Goal: Task Accomplishment & Management: Manage account settings

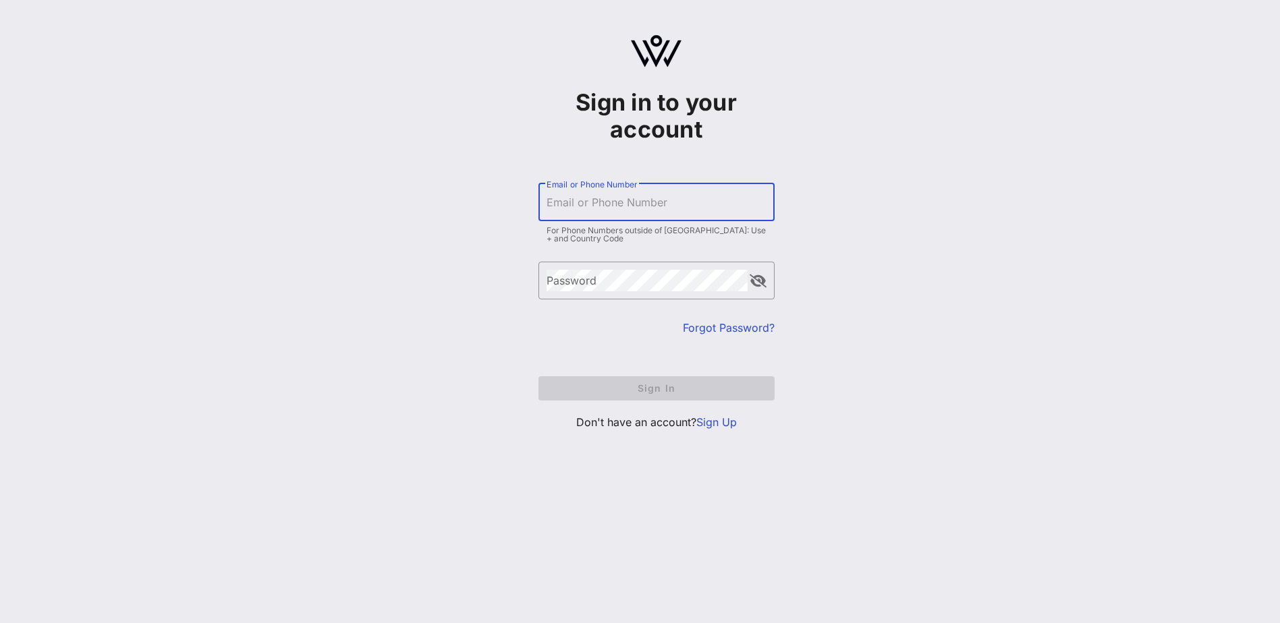
click at [574, 209] on input "Email or Phone Number" at bounding box center [656, 203] width 220 height 22
type input "[EMAIL_ADDRESS][DOMAIN_NAME]"
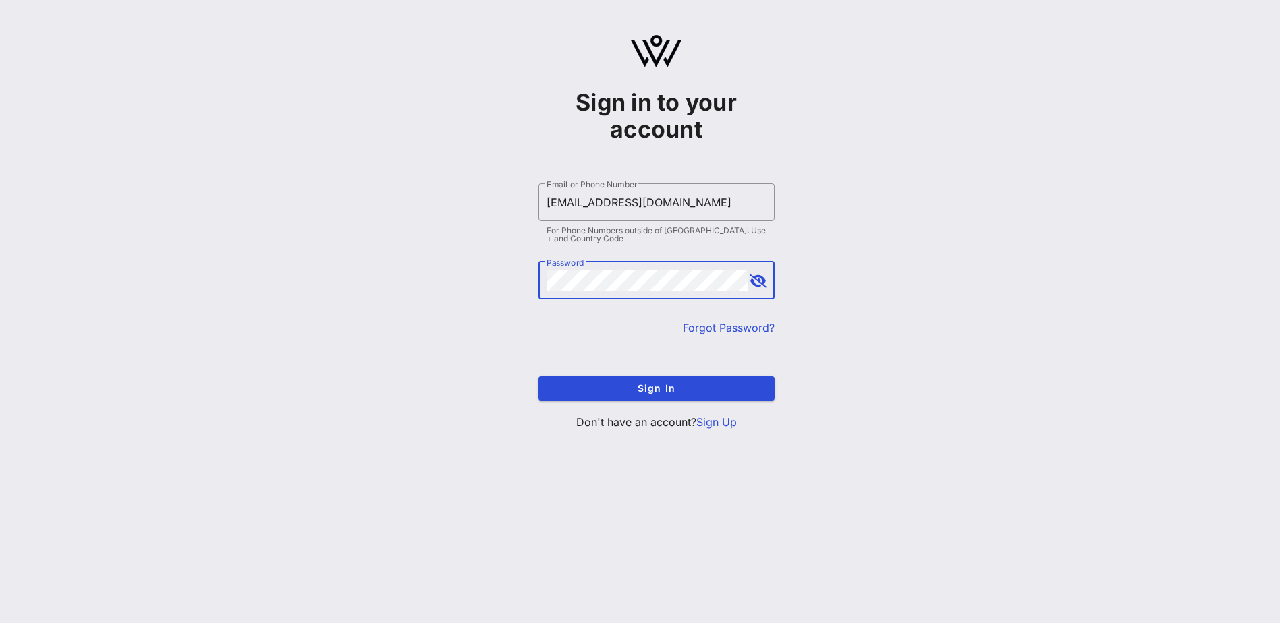
click at [538, 376] on button "Sign In" at bounding box center [656, 388] width 236 height 24
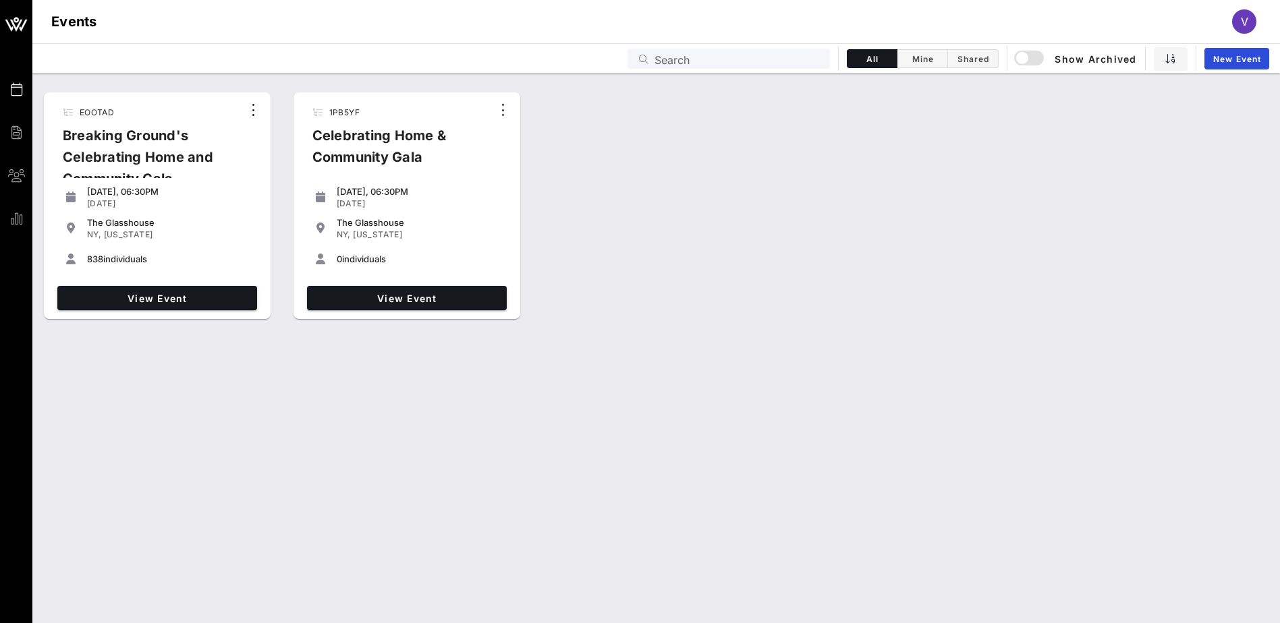
click at [102, 140] on div "Breaking Ground's Celebrating Home and Community Gala" at bounding box center [147, 163] width 190 height 76
click at [180, 239] on div "NY, [US_STATE]" at bounding box center [169, 234] width 165 height 11
click at [127, 148] on div "Breaking Ground's Celebrating Home and Community Gala" at bounding box center [147, 163] width 190 height 76
click at [137, 298] on span "View Event" at bounding box center [157, 298] width 189 height 11
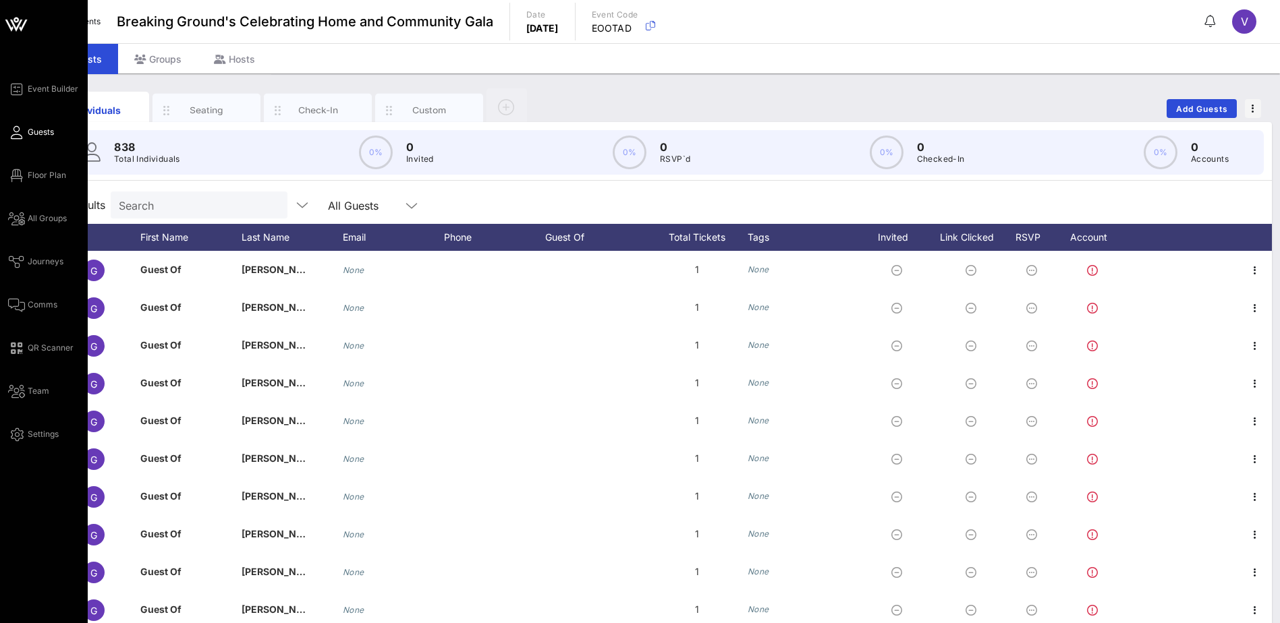
click at [30, 295] on div "Event Builder Guests Floor Plan All Groups Journeys Comms QR Scanner Team Setti…" at bounding box center [48, 262] width 80 height 362
click at [32, 308] on span "Comms" at bounding box center [43, 305] width 30 height 12
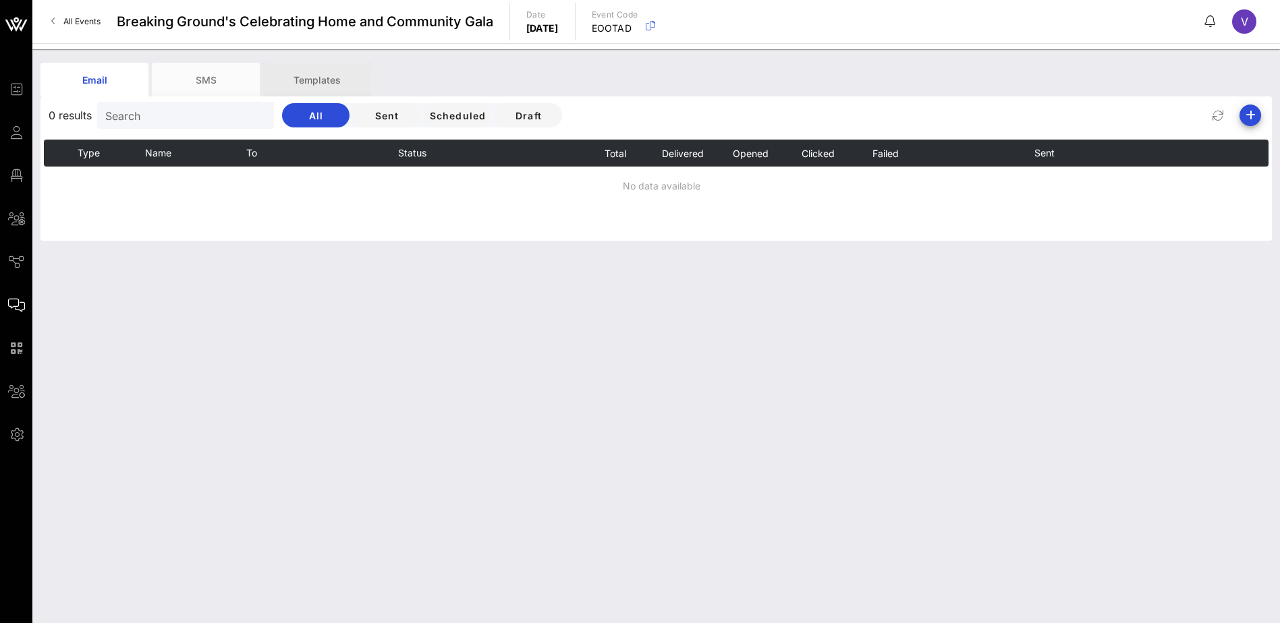
click at [317, 77] on div "Templates" at bounding box center [317, 80] width 108 height 34
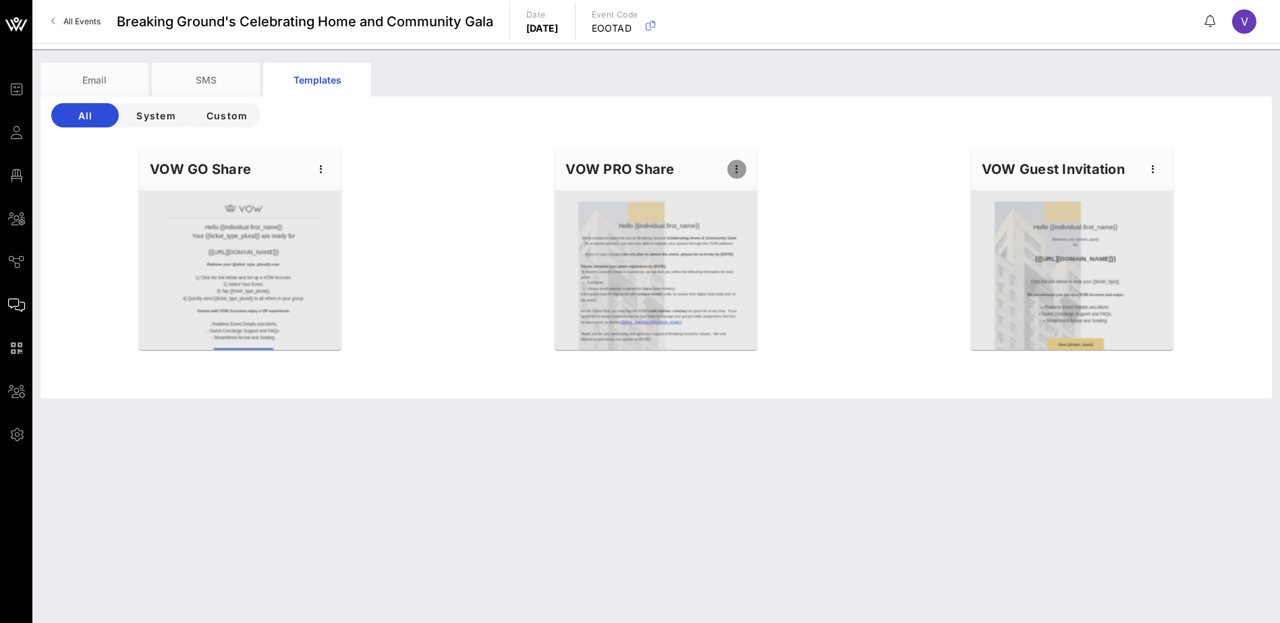
click at [736, 173] on icon "button" at bounding box center [736, 169] width 16 height 16
click at [751, 215] on div "Preview" at bounding box center [758, 219] width 34 height 11
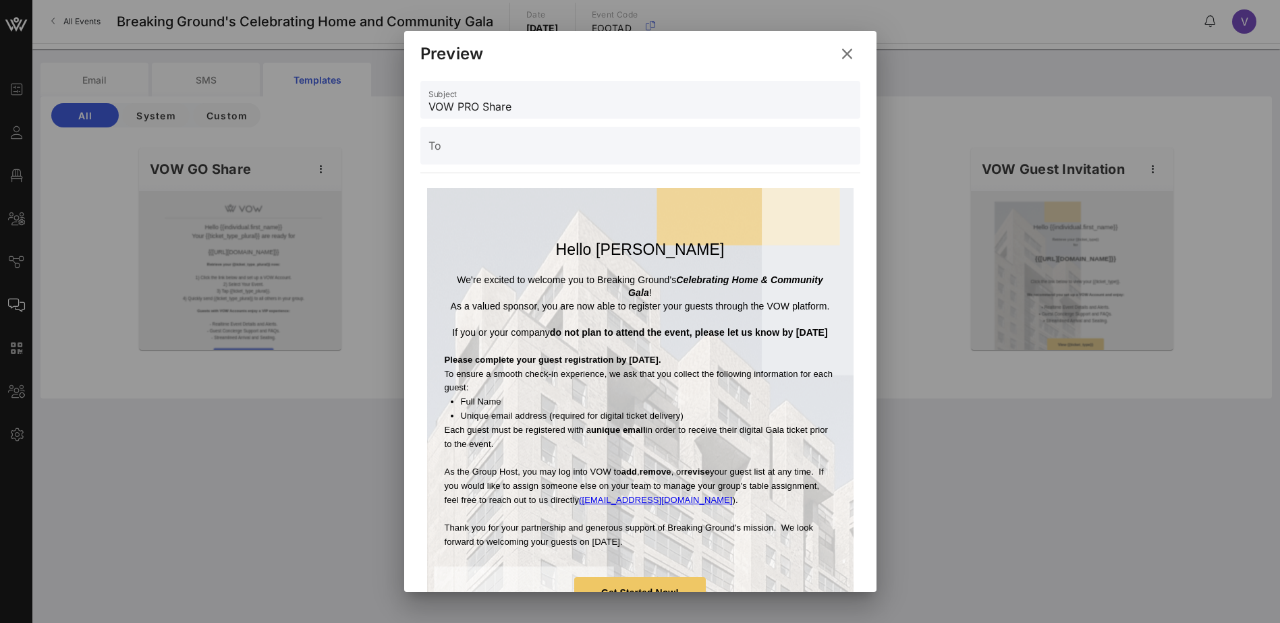
scroll to position [67, 0]
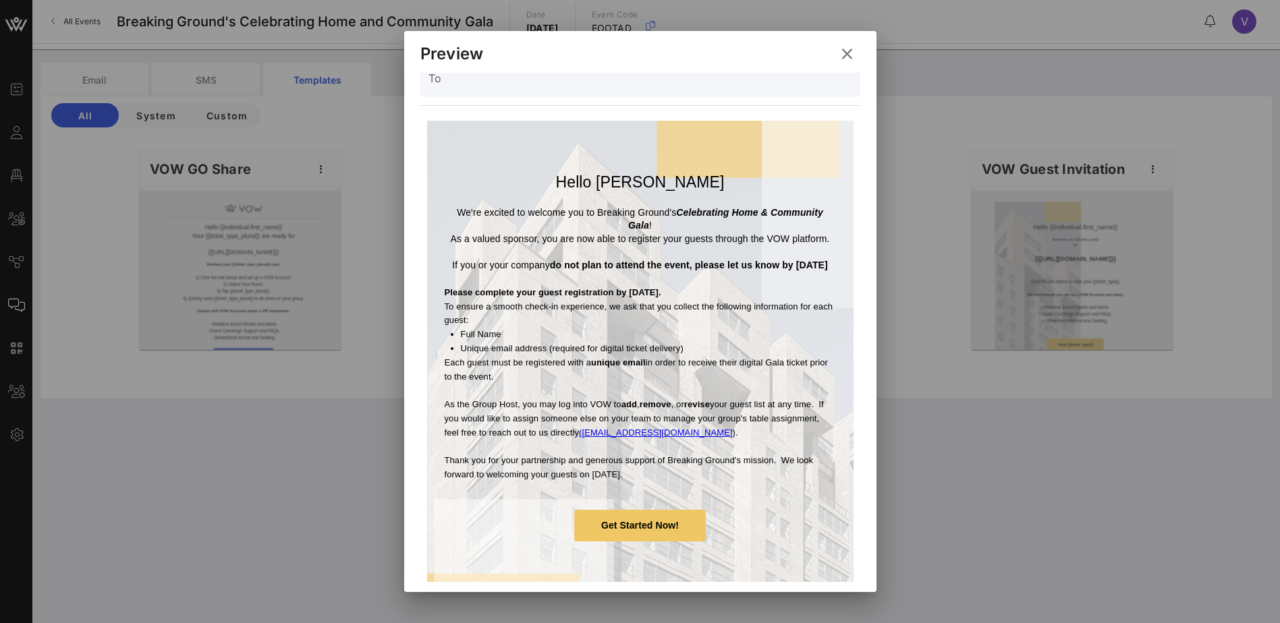
click at [845, 48] on icon at bounding box center [847, 54] width 22 height 20
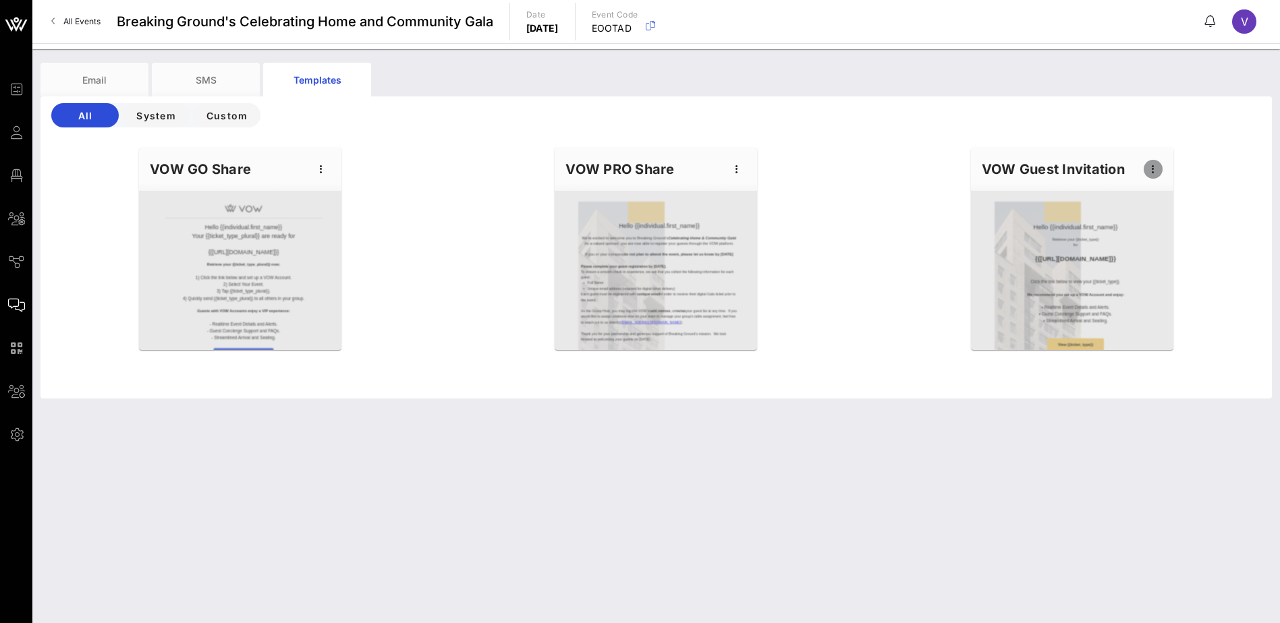
click at [1155, 171] on icon "button" at bounding box center [1153, 169] width 16 height 16
click at [1167, 196] on div "Edit" at bounding box center [1174, 192] width 34 height 11
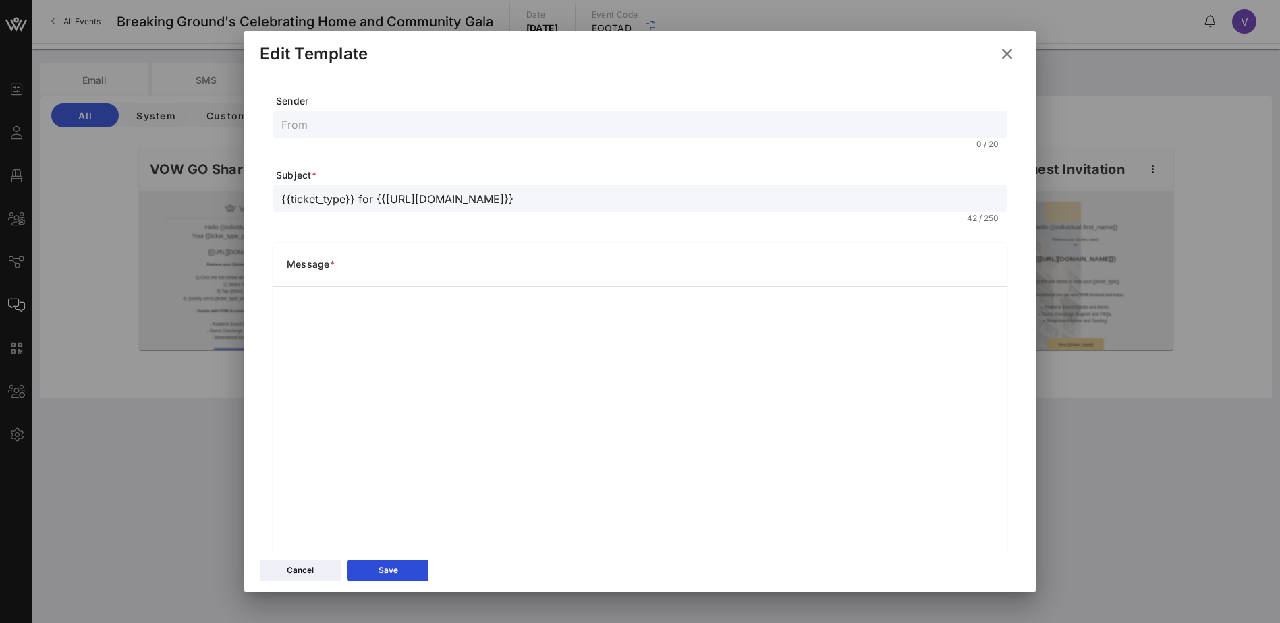
click at [1004, 54] on icon at bounding box center [1007, 54] width 18 height 16
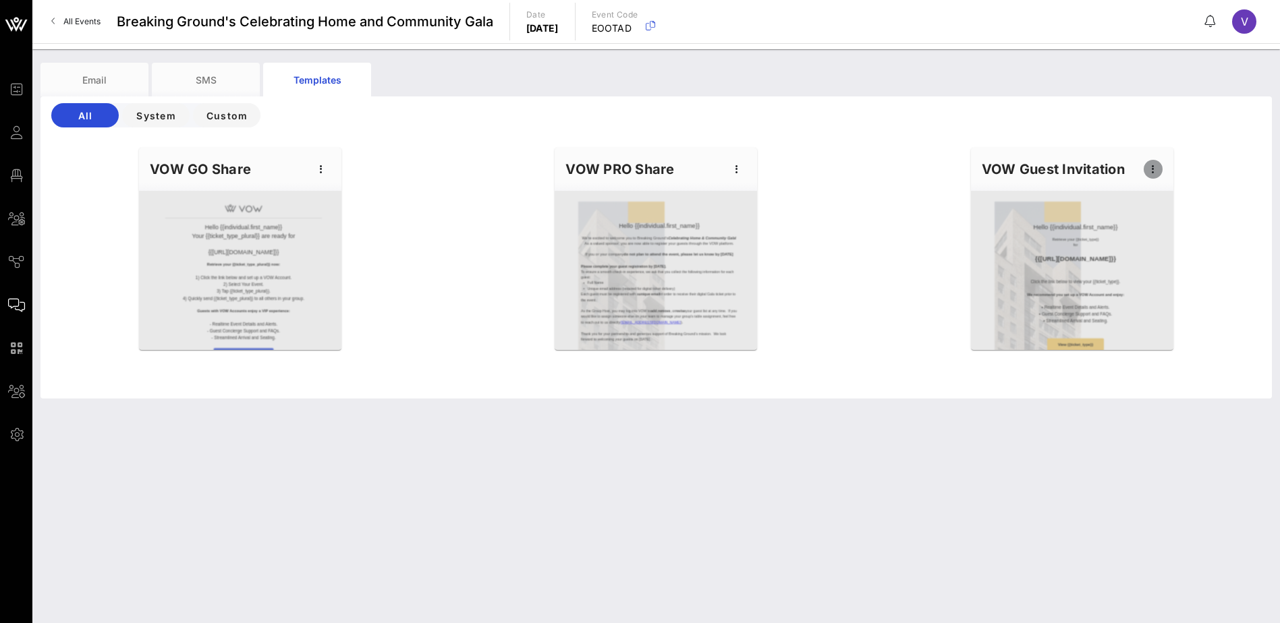
drag, startPoint x: 1153, startPoint y: 168, endPoint x: 1172, endPoint y: 173, distance: 19.0
click at [1153, 169] on icon "button" at bounding box center [1153, 169] width 16 height 16
click at [1170, 221] on div "Preview" at bounding box center [1174, 219] width 34 height 11
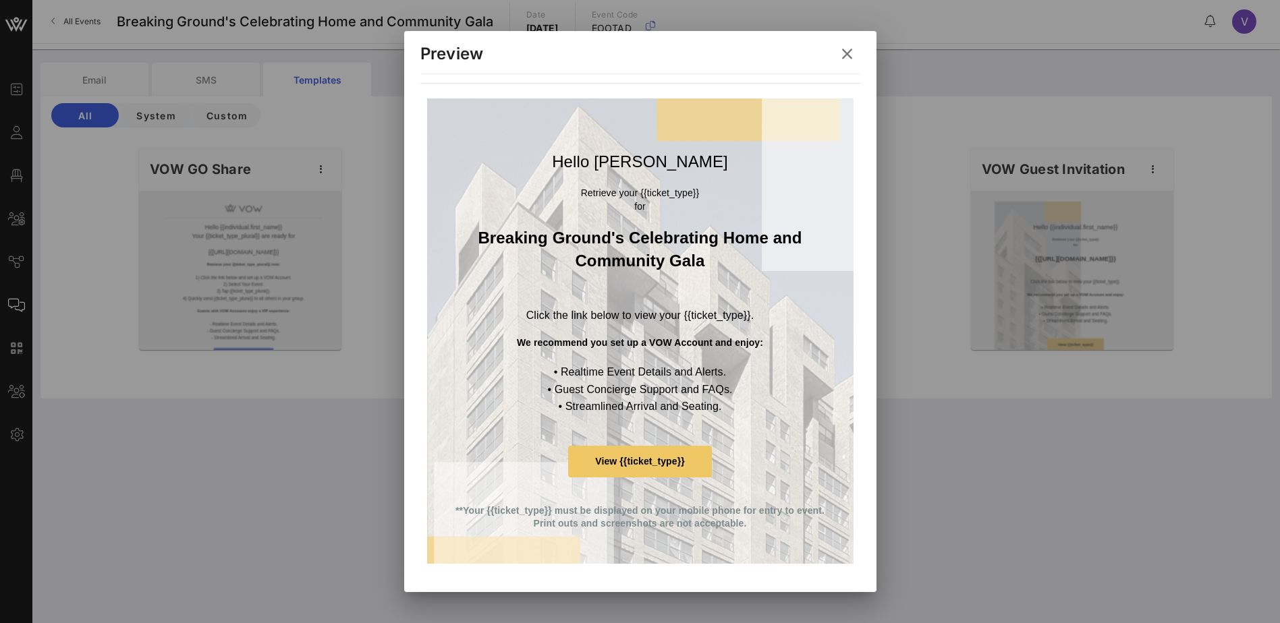
scroll to position [0, 0]
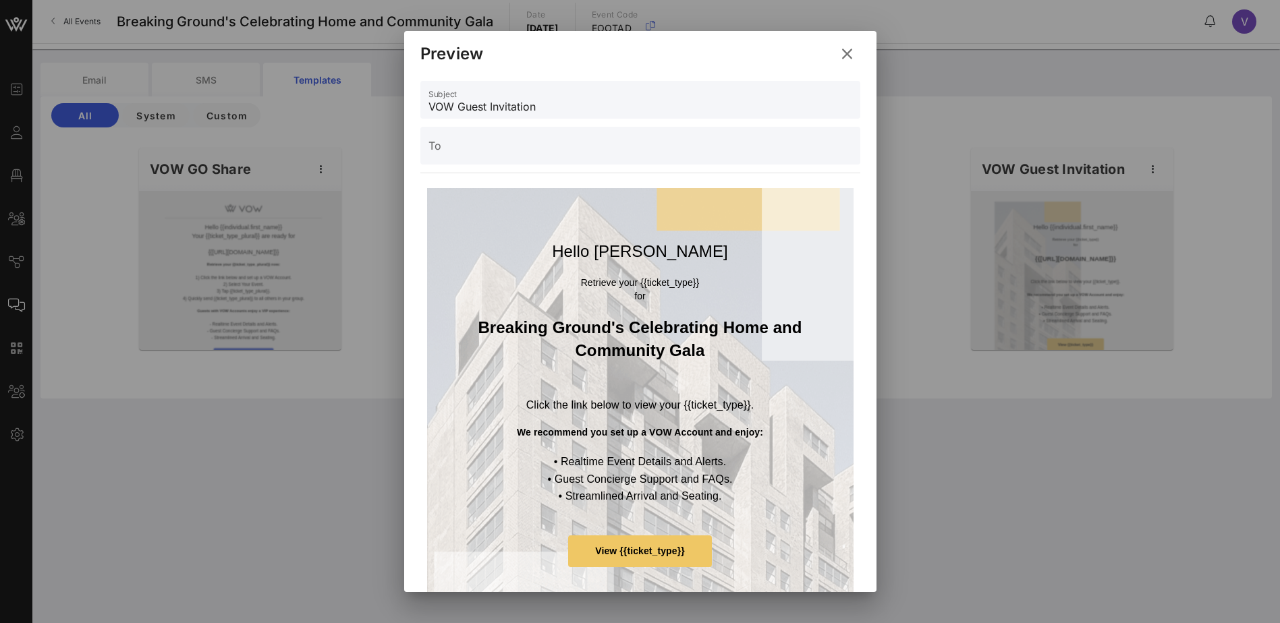
click at [850, 49] on icon at bounding box center [846, 54] width 20 height 19
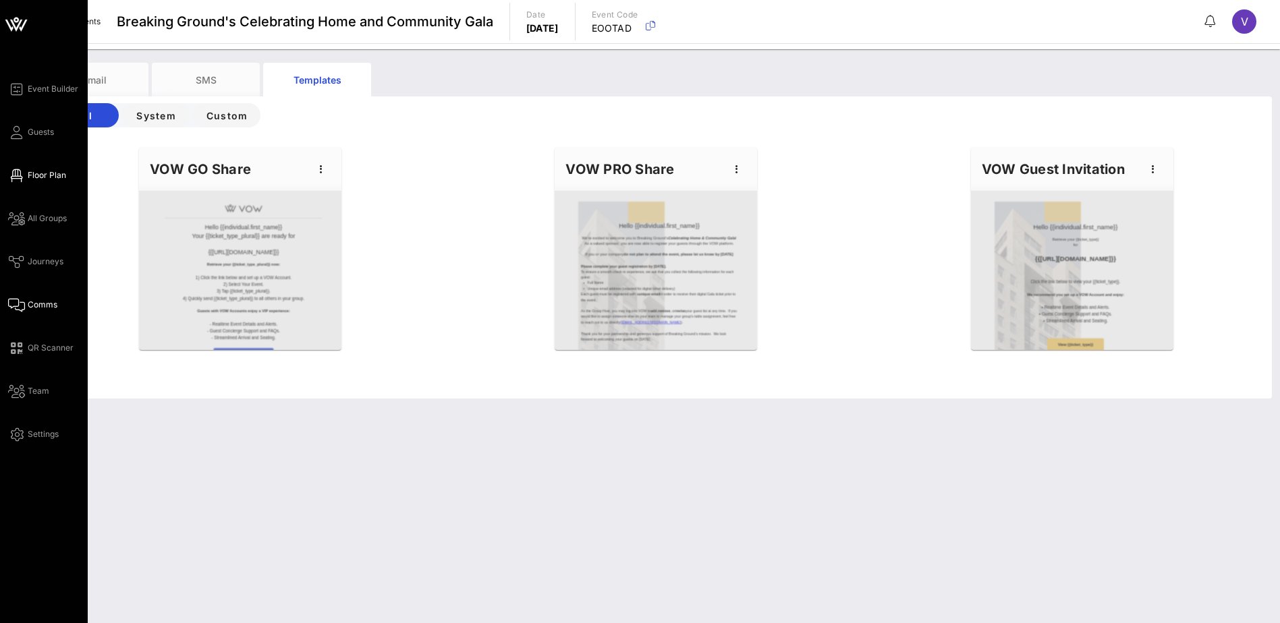
click at [54, 169] on span "Floor Plan" at bounding box center [47, 175] width 38 height 12
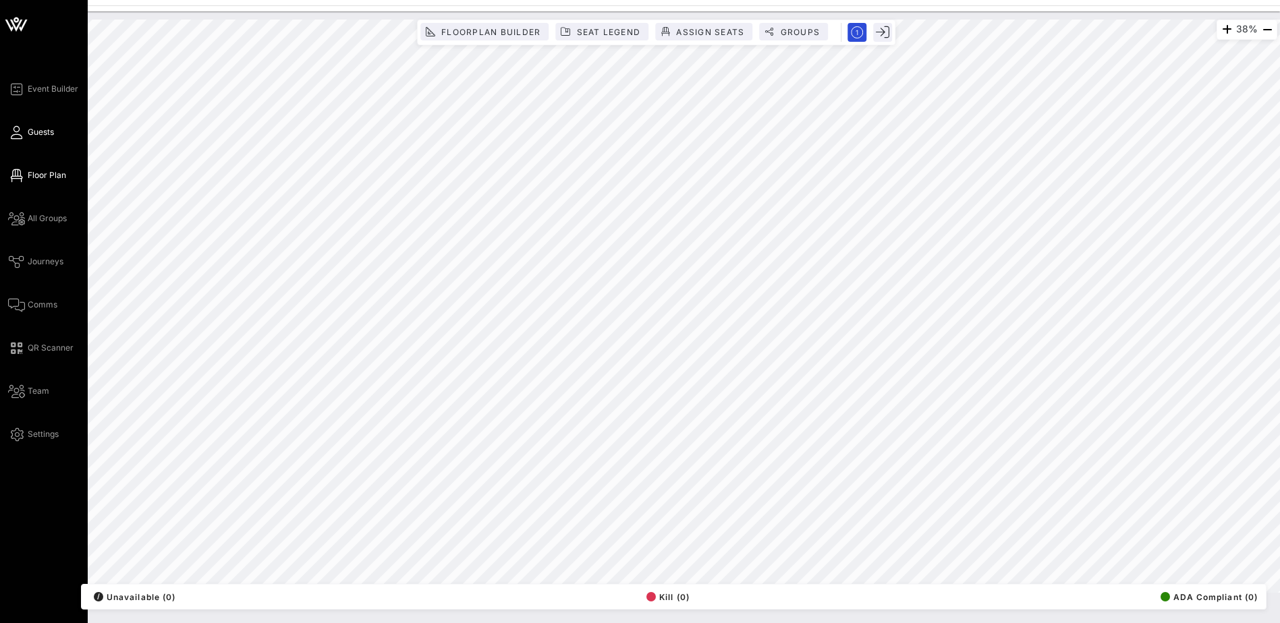
click at [41, 127] on span "Guests" at bounding box center [41, 132] width 26 height 12
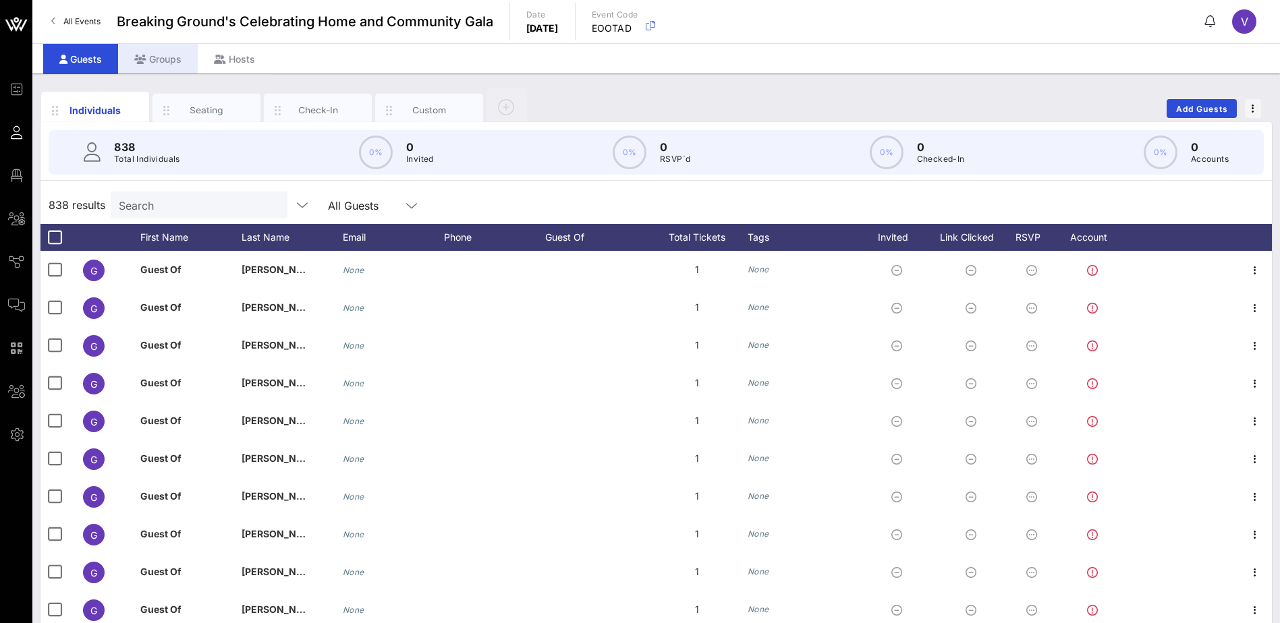
click at [155, 65] on div "Groups" at bounding box center [158, 59] width 80 height 30
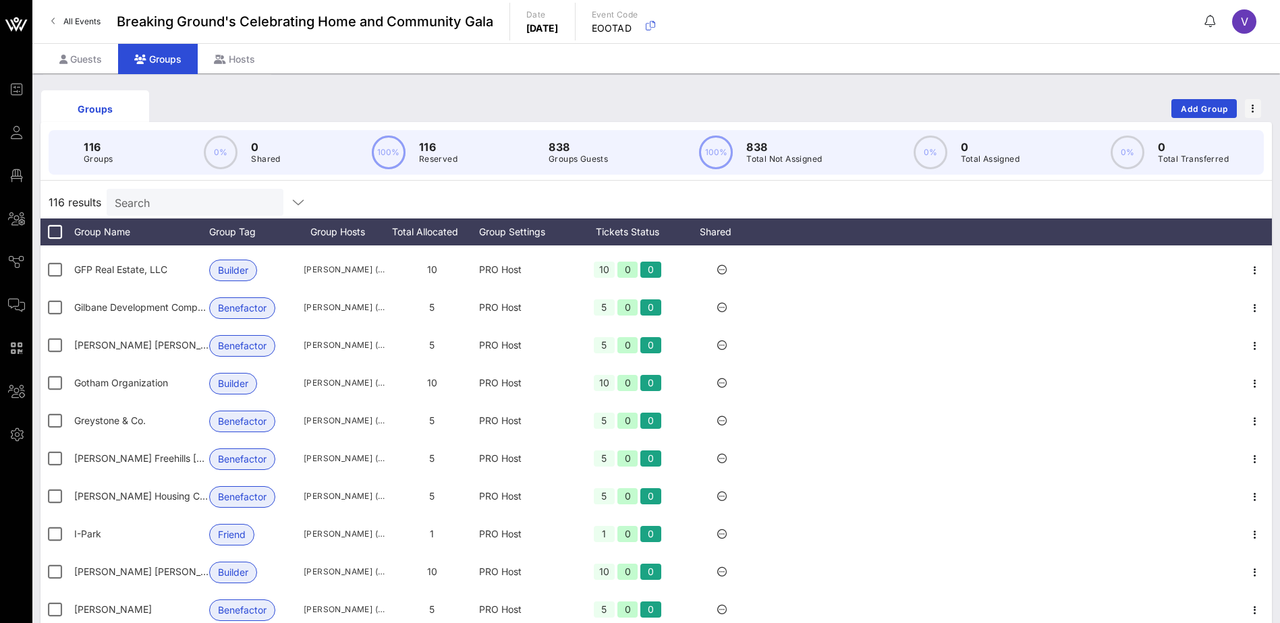
scroll to position [1889, 0]
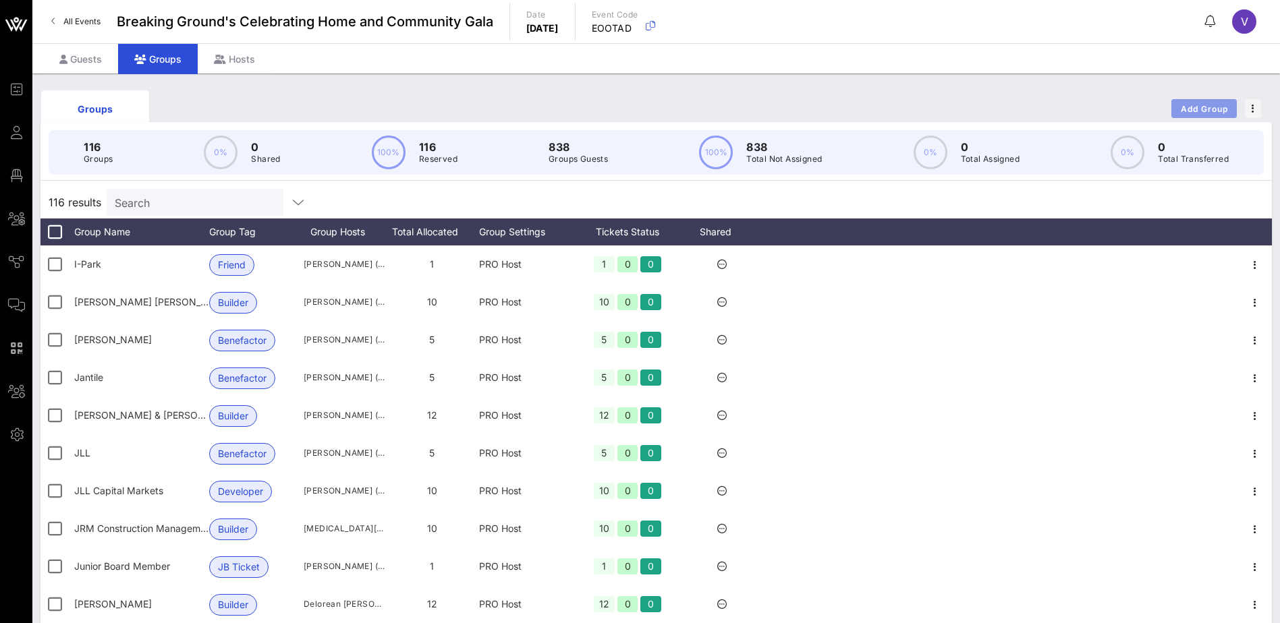
click at [1203, 105] on span "Add Group" at bounding box center [1204, 109] width 49 height 10
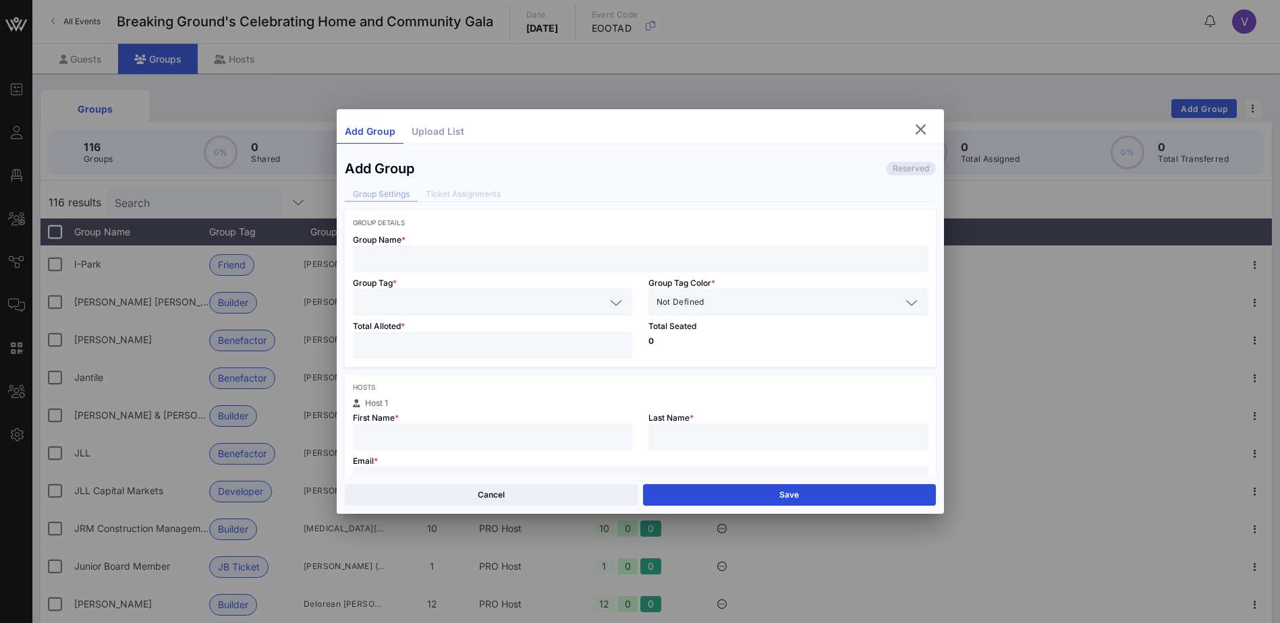
click at [374, 252] on input "text" at bounding box center [640, 259] width 559 height 18
type input "Junior Board & Friends of BG"
click at [612, 304] on icon at bounding box center [616, 303] width 12 height 16
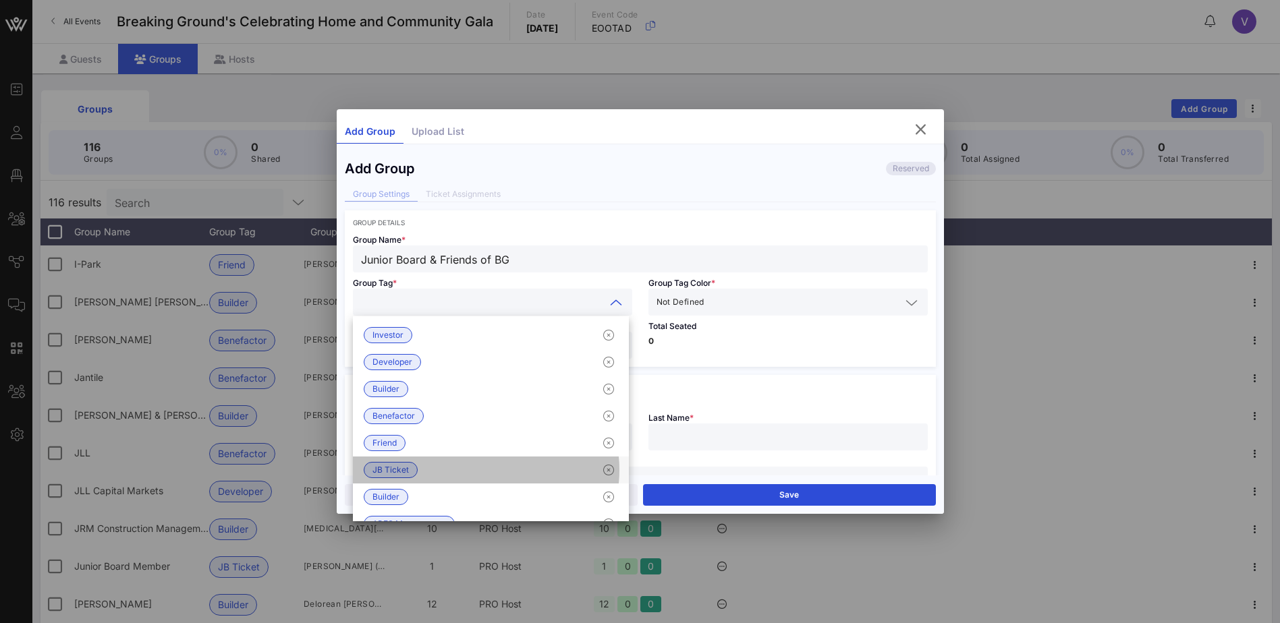
click at [398, 469] on span "JB Ticket" at bounding box center [390, 470] width 36 height 15
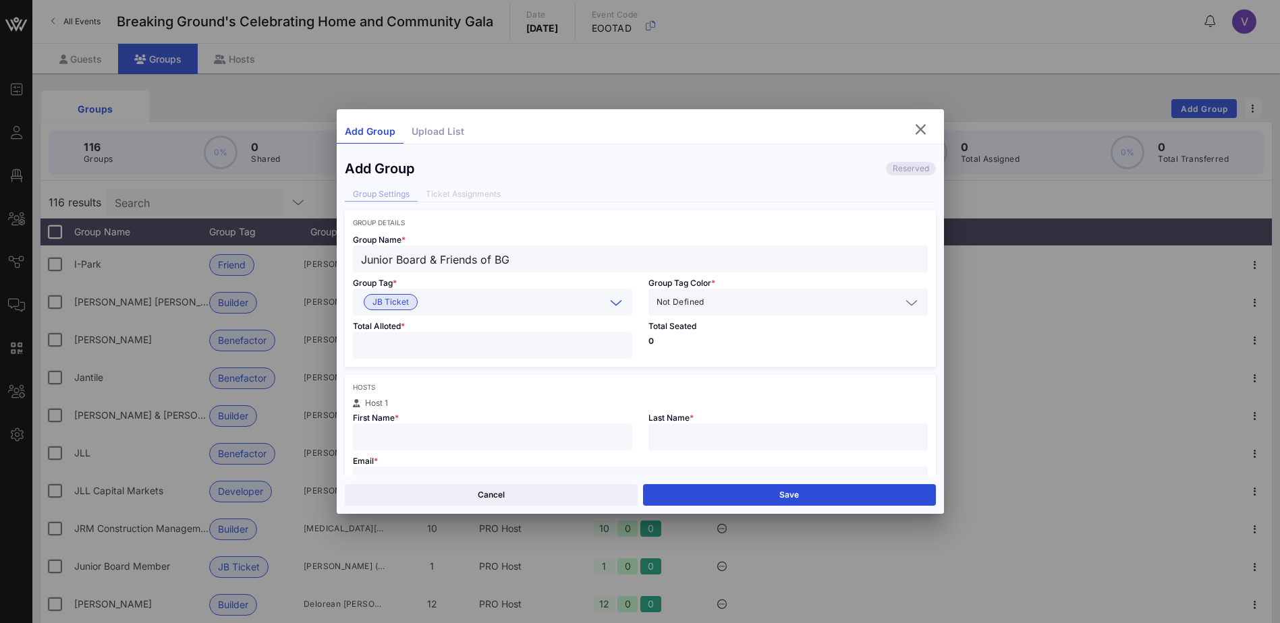
click at [403, 348] on input "number" at bounding box center [492, 346] width 263 height 18
type input "*"
click at [380, 434] on input "text" at bounding box center [492, 437] width 263 height 18
type input "[PERSON_NAME]"
type input "Pochapin"
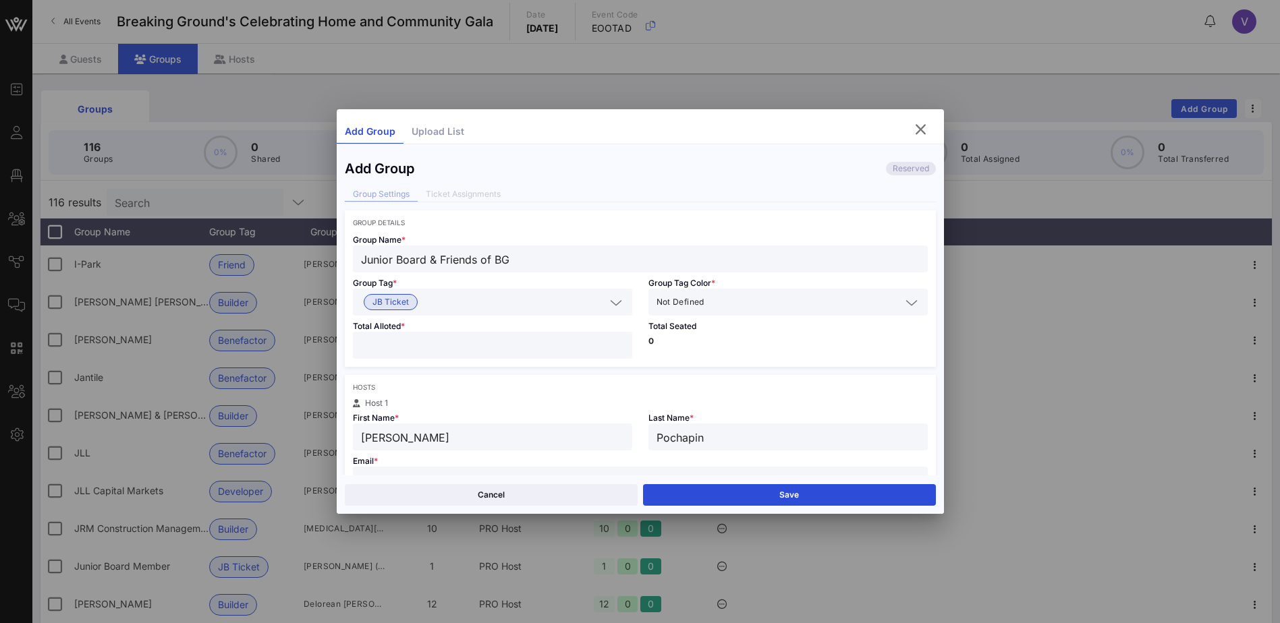
scroll to position [13, 0]
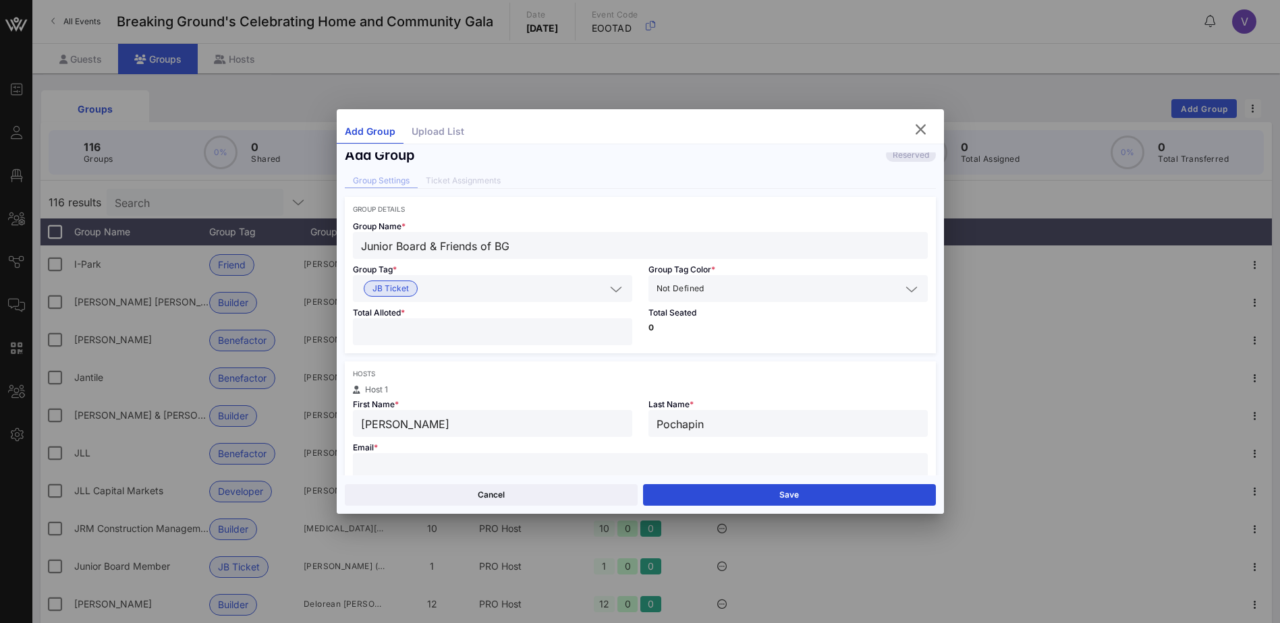
click at [459, 466] on input "text" at bounding box center [640, 467] width 559 height 18
paste input "[EMAIL_ADDRESS][DOMAIN_NAME]"
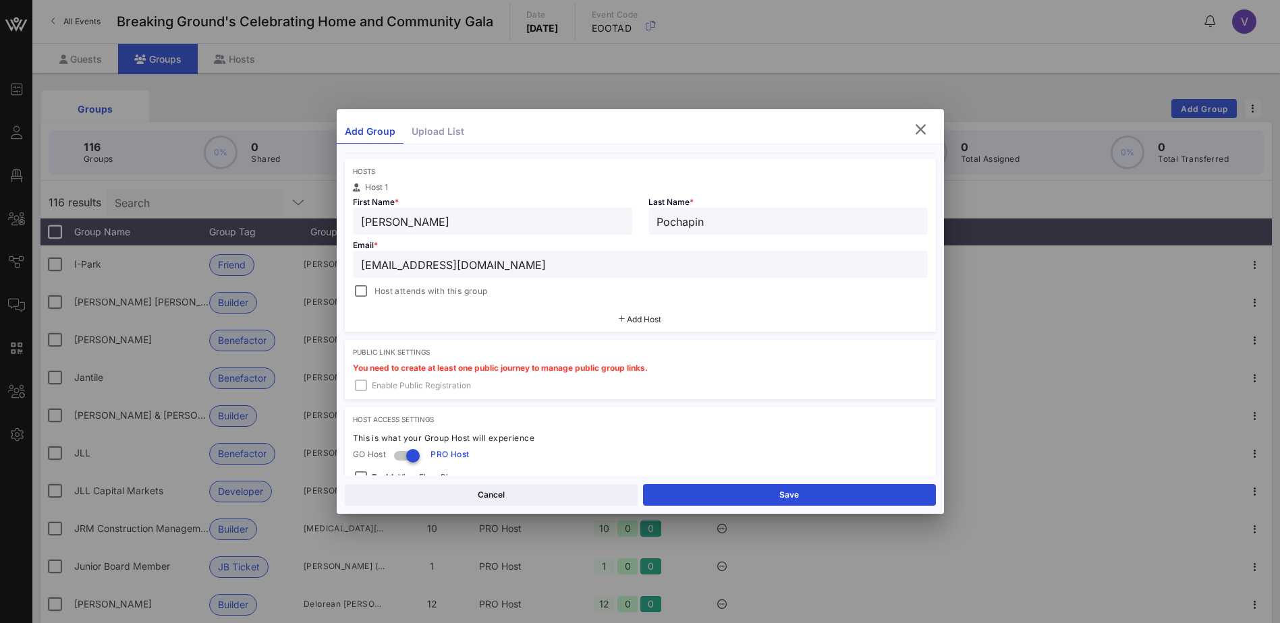
scroll to position [347, 0]
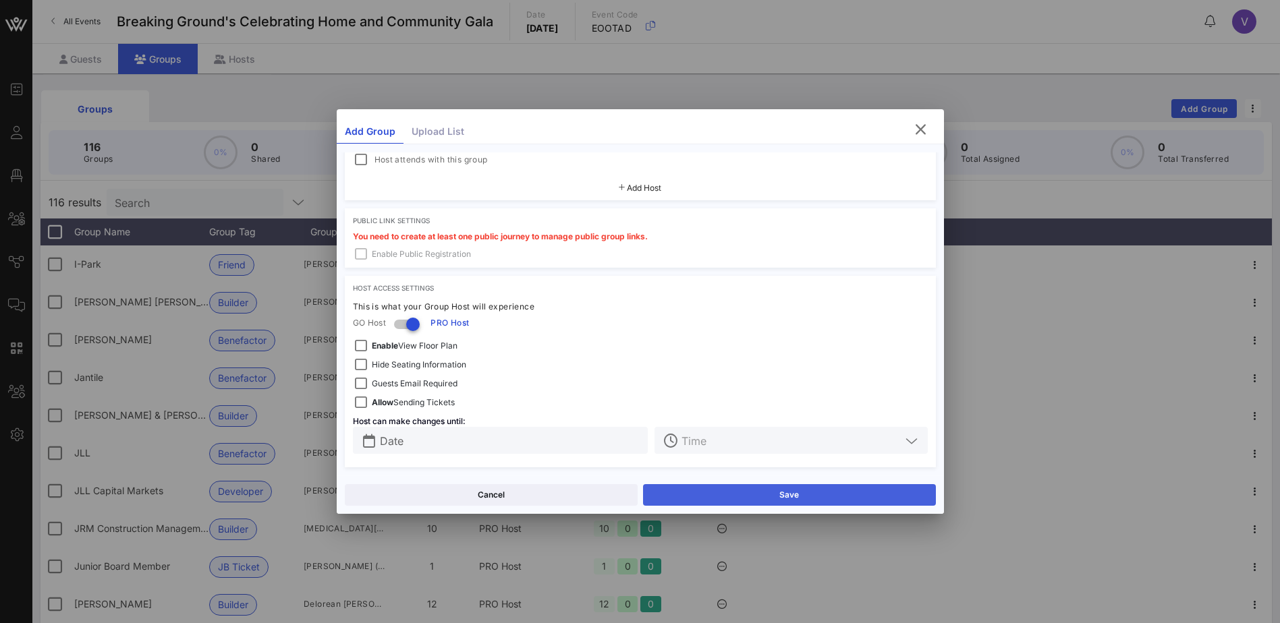
type input "[EMAIL_ADDRESS][DOMAIN_NAME]"
click at [734, 492] on button "Save" at bounding box center [789, 495] width 293 height 22
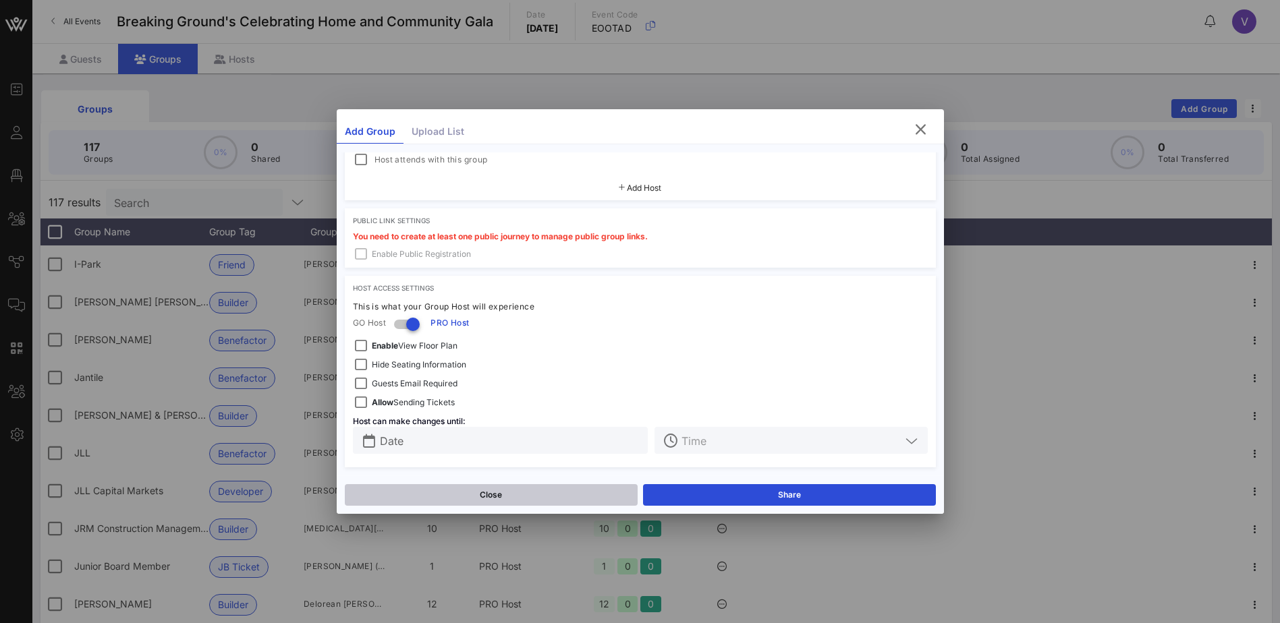
click at [512, 494] on button "Close" at bounding box center [491, 495] width 293 height 22
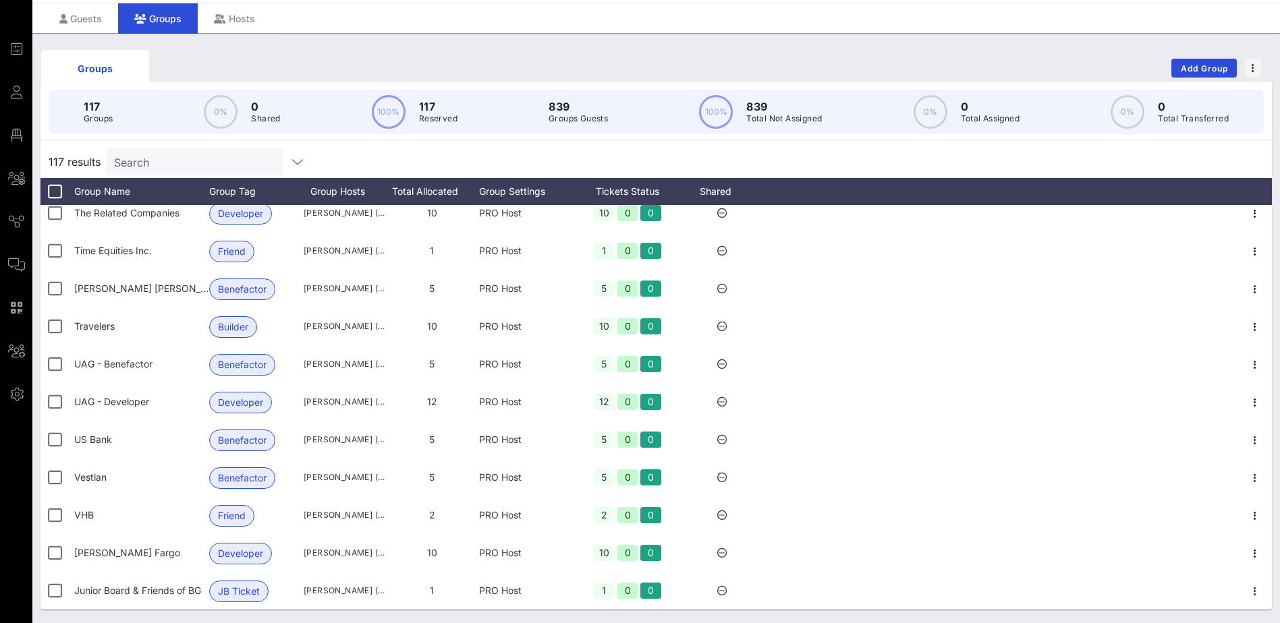
scroll to position [84, 0]
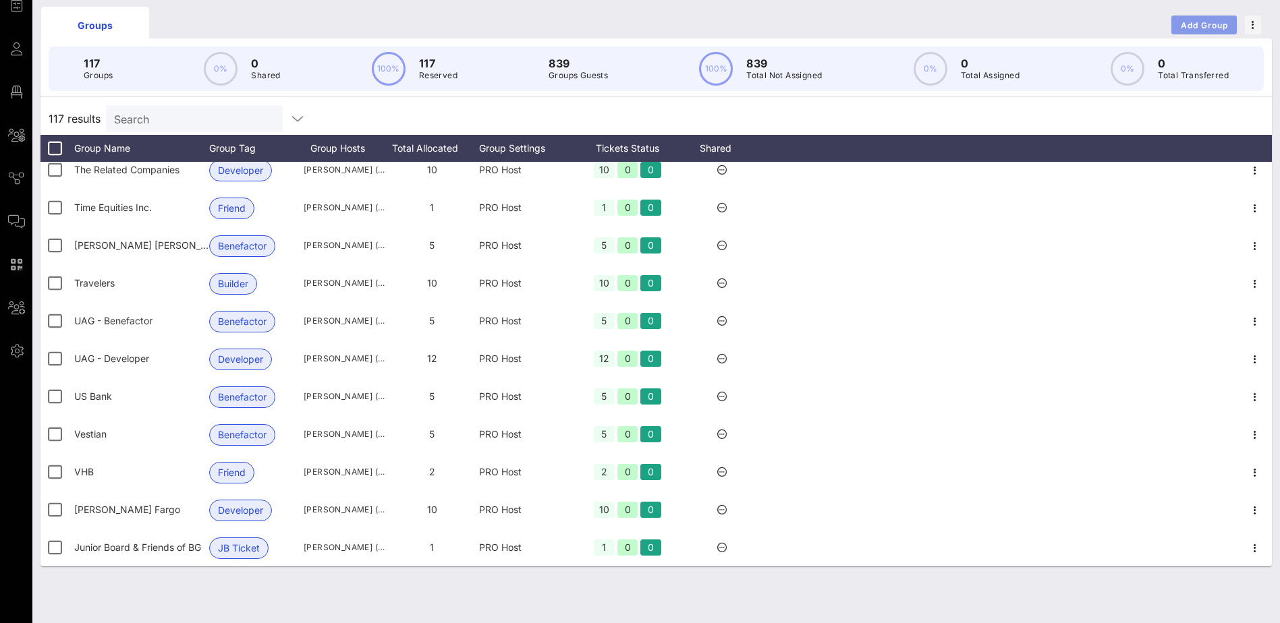
click at [1188, 24] on span "Add Group" at bounding box center [1204, 25] width 49 height 10
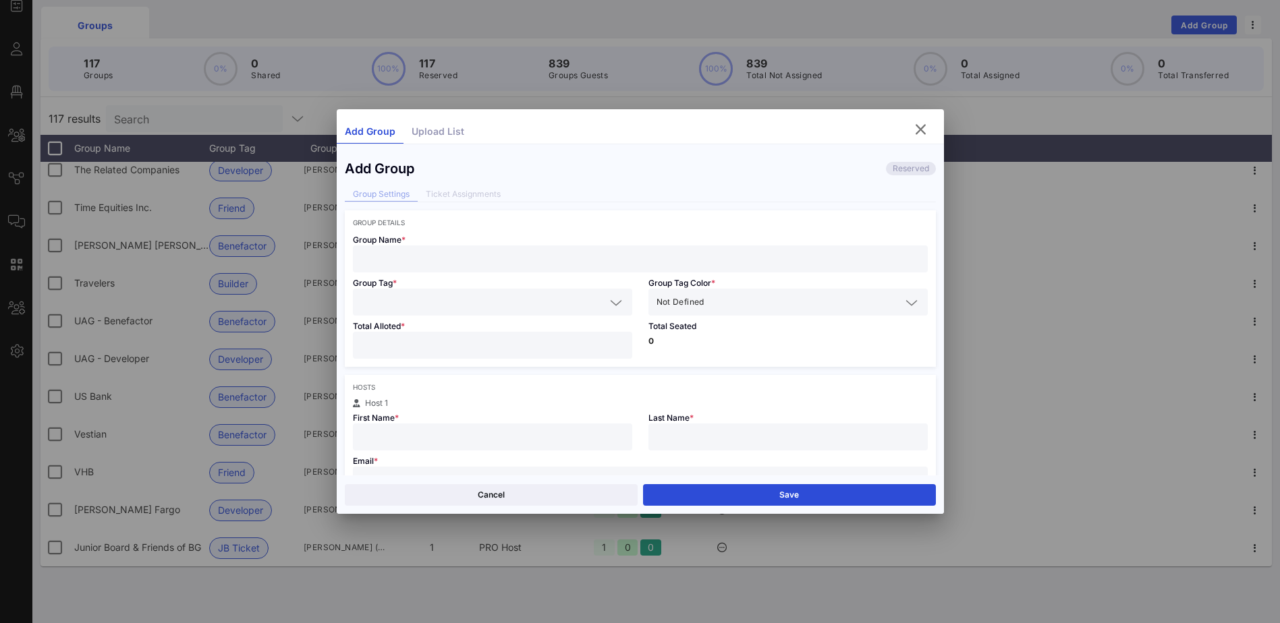
click at [423, 254] on input "text" at bounding box center [640, 259] width 559 height 18
type input "[DEMOGRAPHIC_DATA][GEOGRAPHIC_DATA]"
click at [610, 302] on icon at bounding box center [616, 303] width 12 height 16
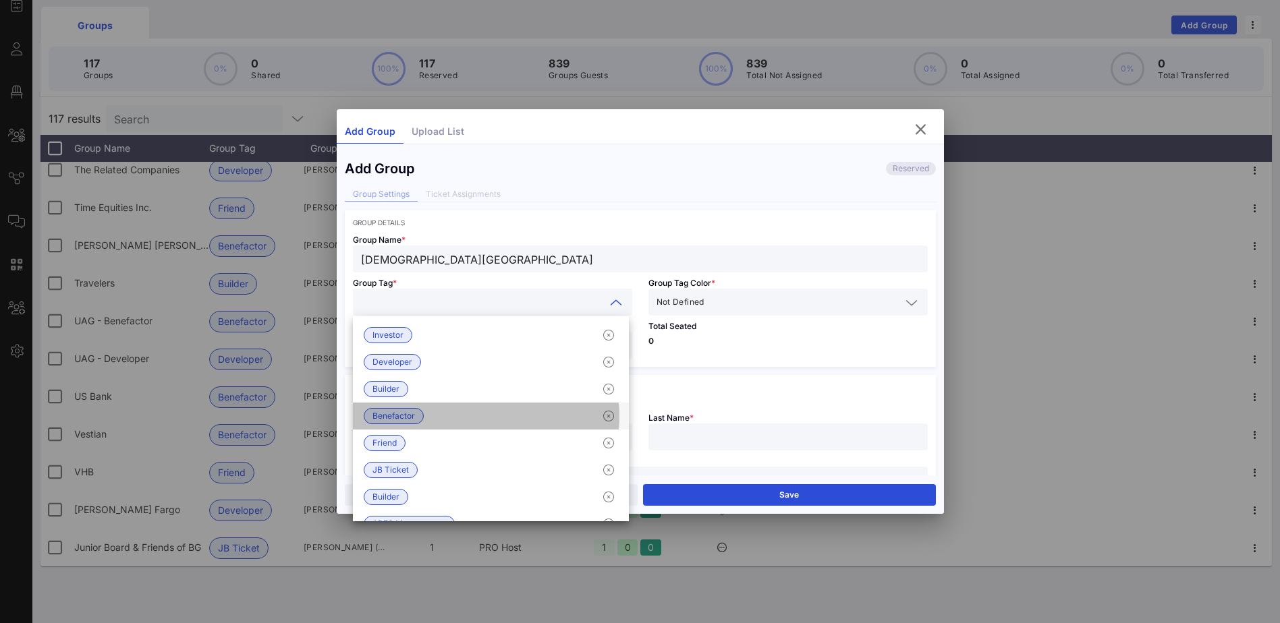
click at [413, 413] on span "Benefactor" at bounding box center [393, 416] width 42 height 15
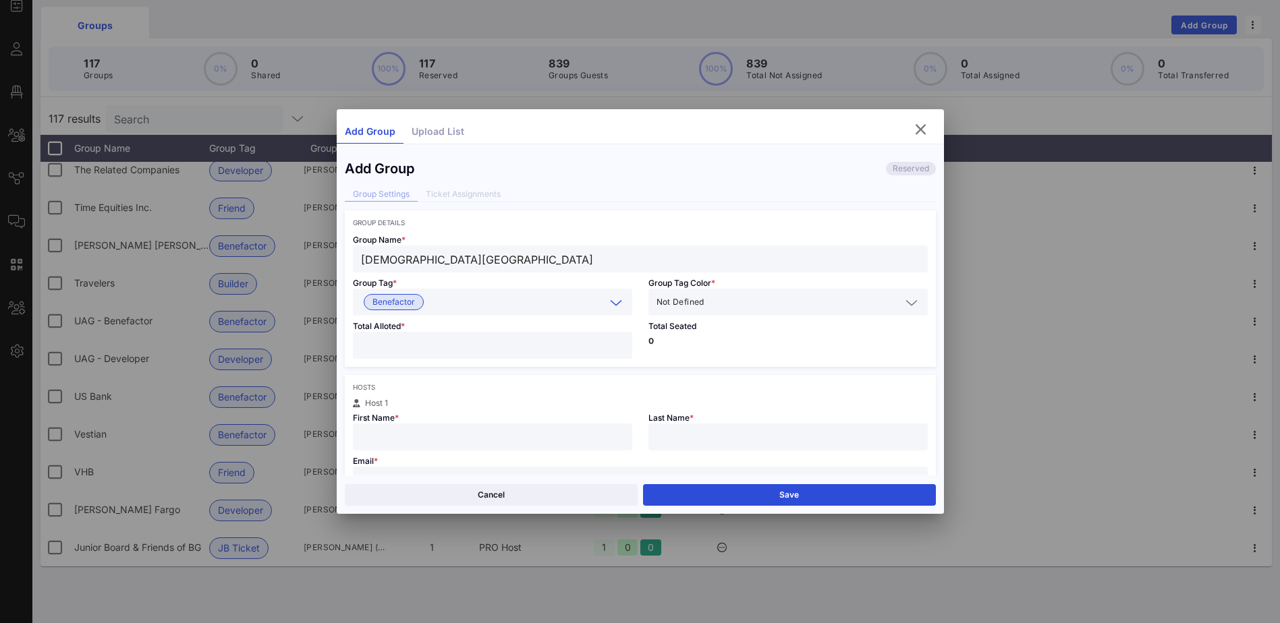
click at [416, 342] on input "number" at bounding box center [492, 346] width 263 height 18
type input "*"
click at [425, 442] on input "text" at bounding box center [492, 437] width 263 height 18
type input "Jazz"
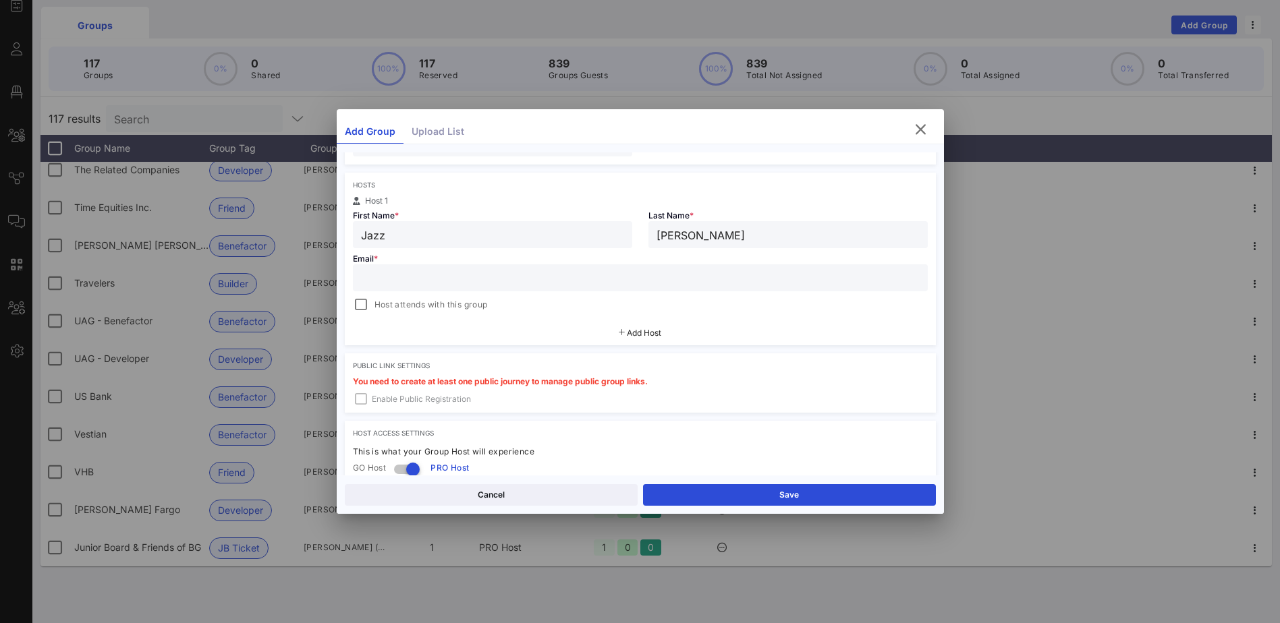
type input "[PERSON_NAME]"
drag, startPoint x: 449, startPoint y: 274, endPoint x: 500, endPoint y: 253, distance: 54.7
click at [449, 274] on input "text" at bounding box center [640, 278] width 559 height 18
paste input "[EMAIL_ADDRESS][DOMAIN_NAME]"
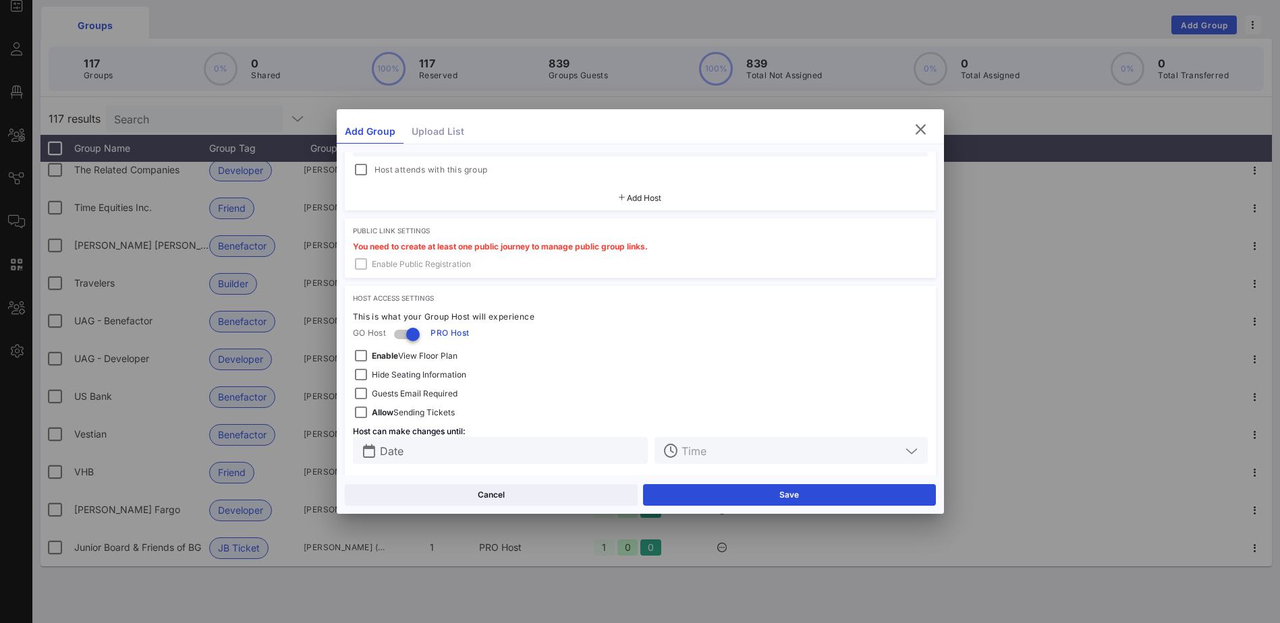
scroll to position [347, 0]
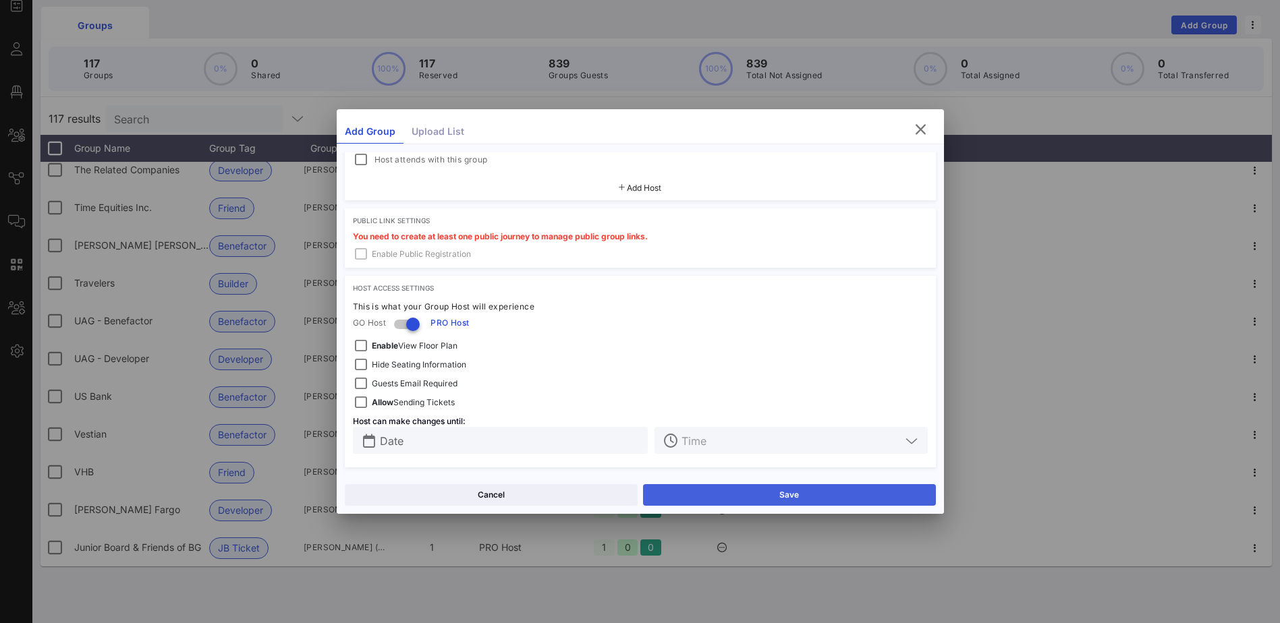
type input "[EMAIL_ADDRESS][DOMAIN_NAME]"
click at [778, 489] on button "Save" at bounding box center [789, 495] width 293 height 22
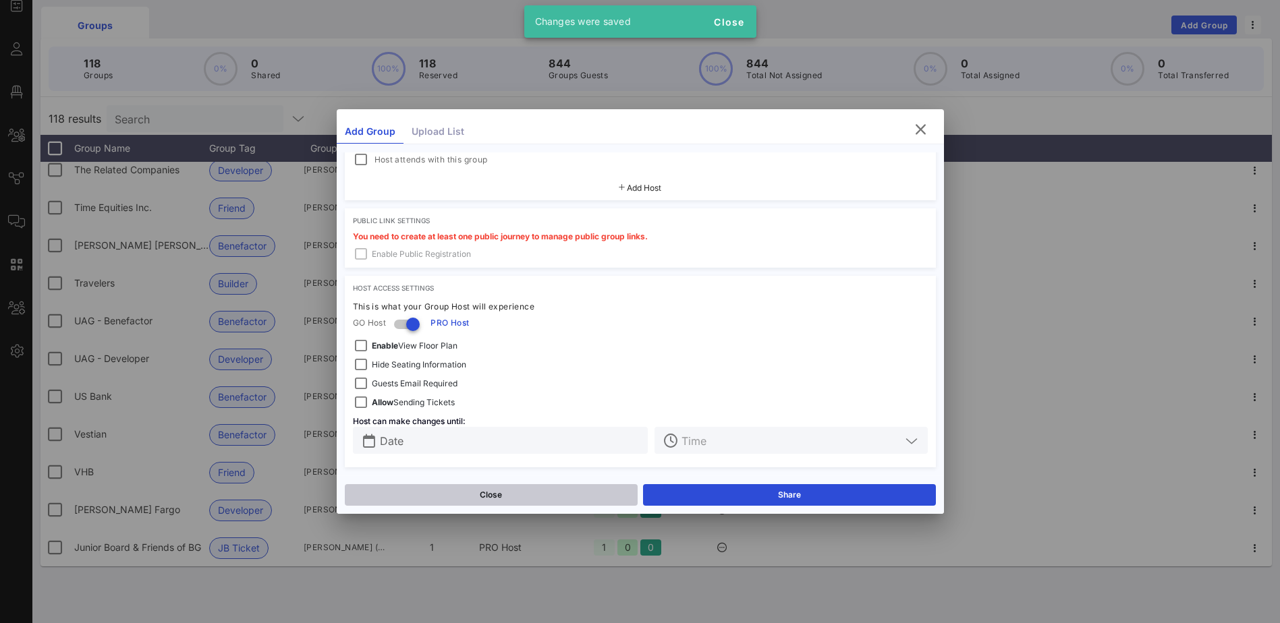
click at [474, 492] on button "Close" at bounding box center [491, 495] width 293 height 22
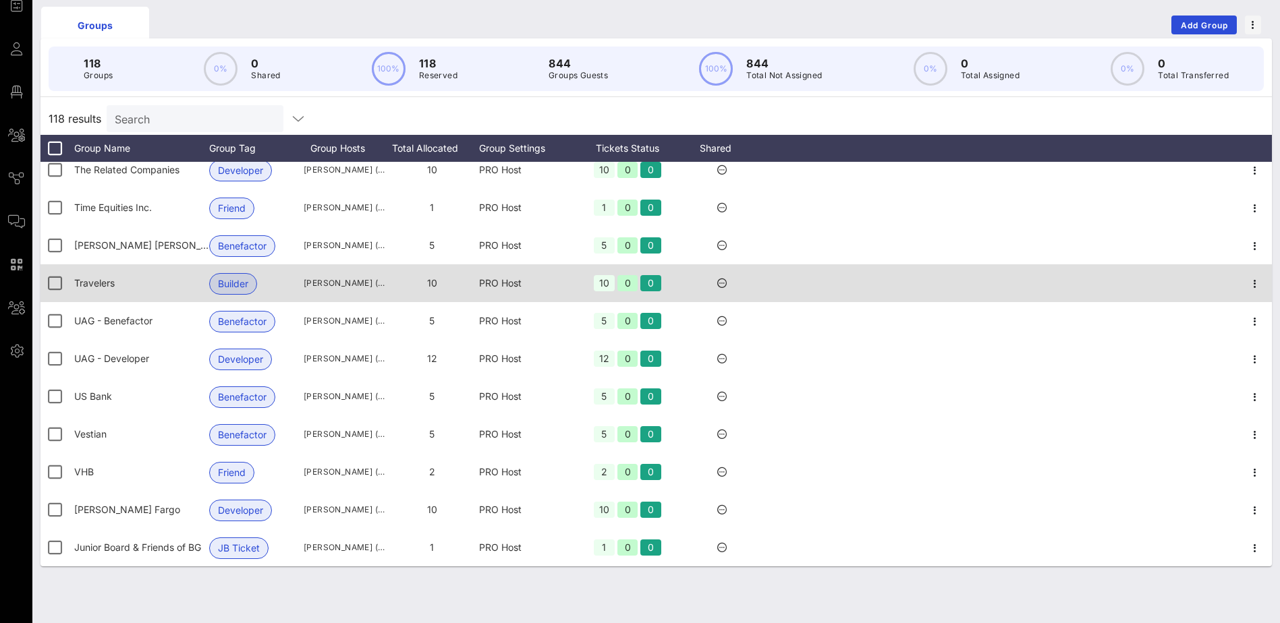
scroll to position [4053, 0]
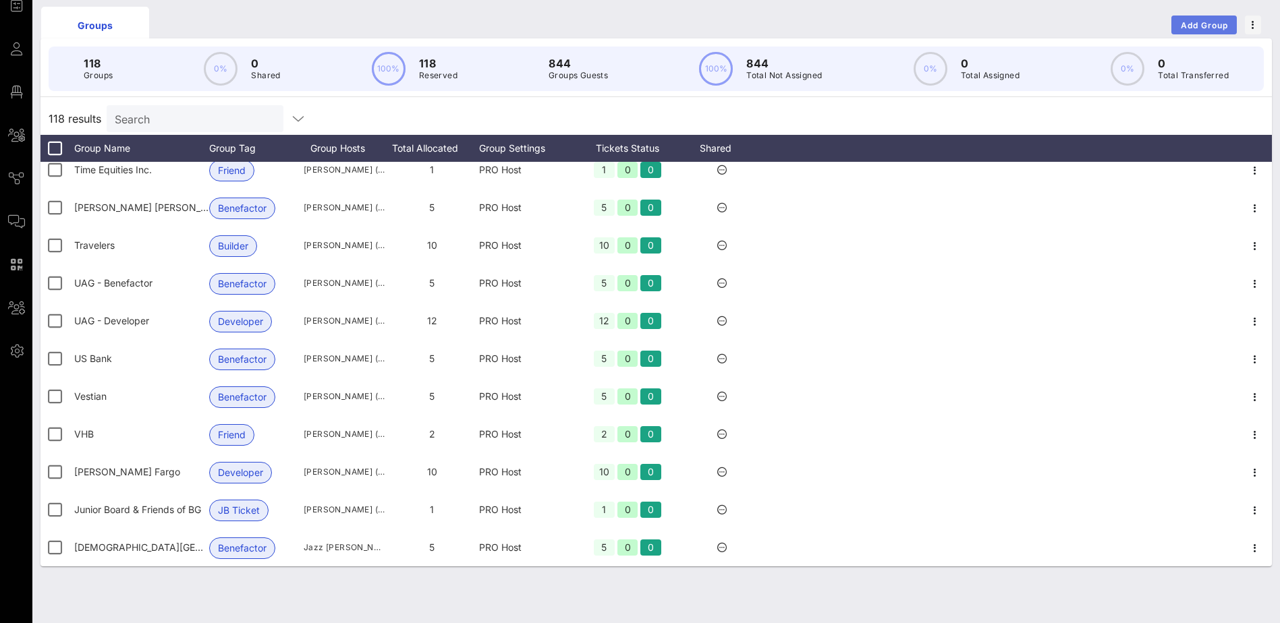
click at [1190, 23] on span "Add Group" at bounding box center [1204, 25] width 49 height 10
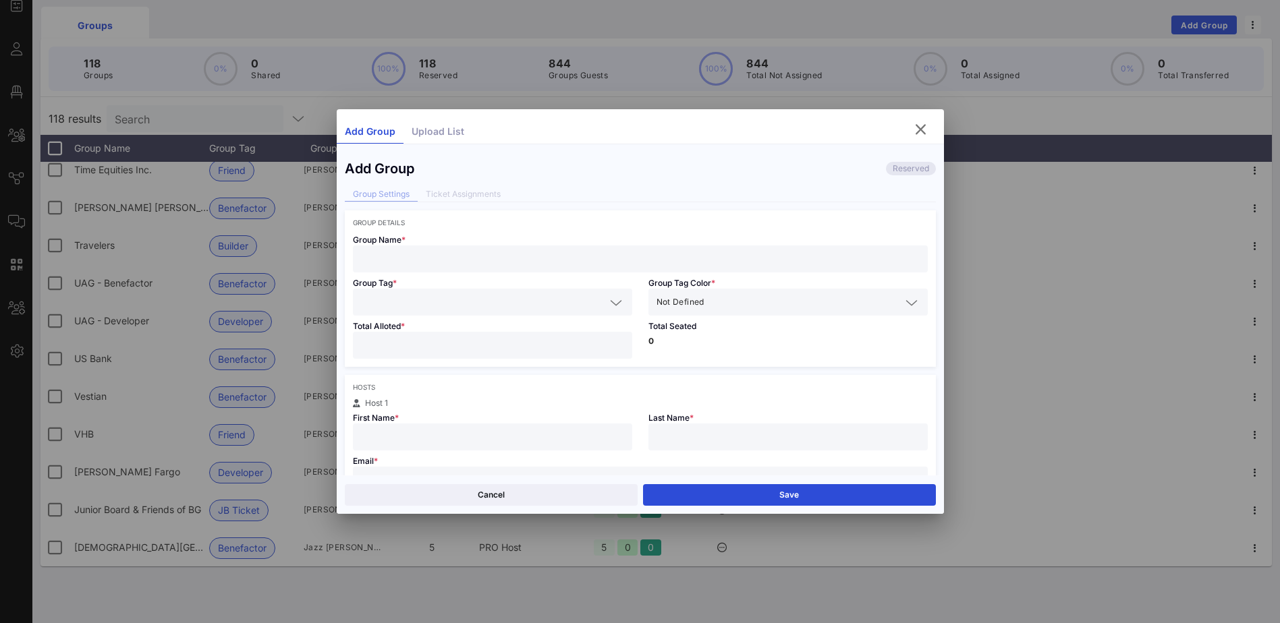
click at [403, 258] on input "text" at bounding box center [640, 259] width 559 height 18
type input "[PERSON_NAME]"
click at [613, 302] on icon at bounding box center [616, 303] width 12 height 16
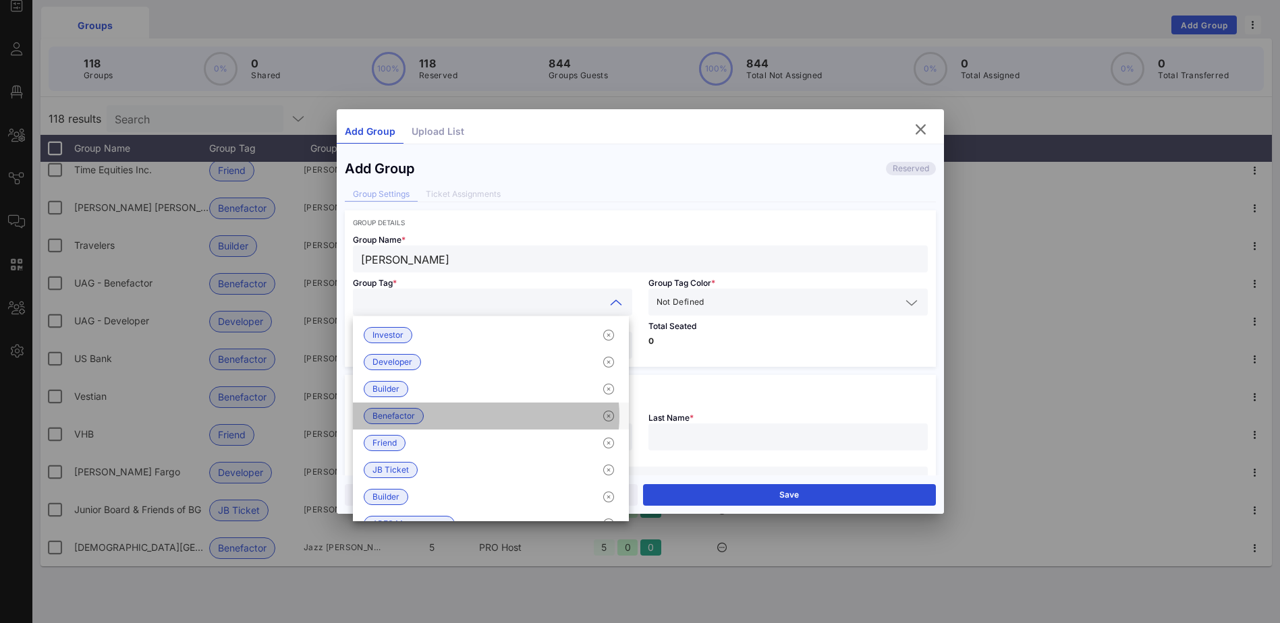
click at [405, 416] on span "Benefactor" at bounding box center [393, 416] width 42 height 15
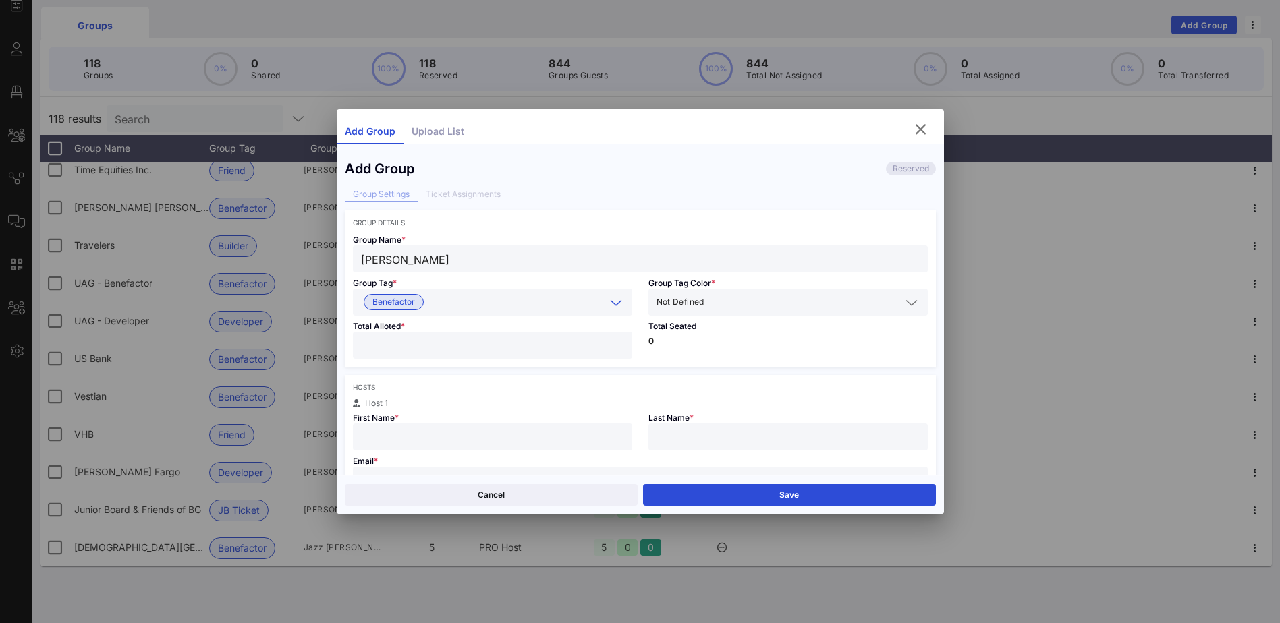
drag, startPoint x: 471, startPoint y: 344, endPoint x: 916, endPoint y: 275, distance: 450.6
click at [472, 343] on input "number" at bounding box center [492, 346] width 263 height 18
type input "*"
click at [588, 442] on input "text" at bounding box center [492, 437] width 263 height 18
type input "[PERSON_NAME]"
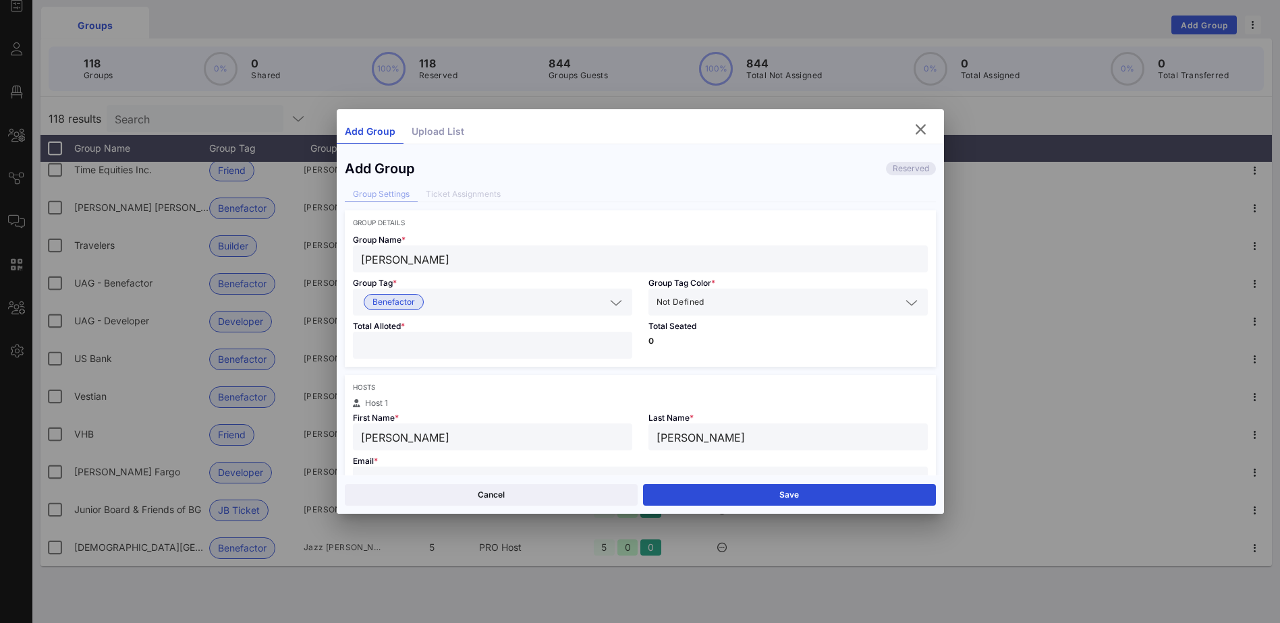
type input "[PERSON_NAME]"
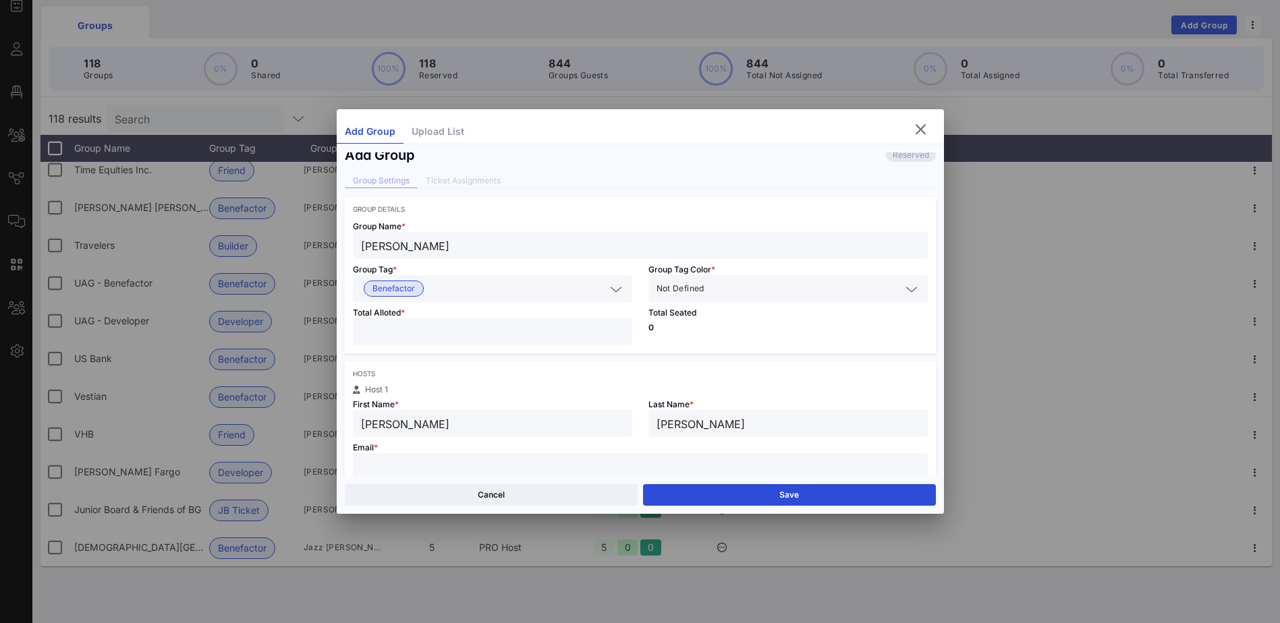
click at [461, 463] on input "text" at bounding box center [640, 467] width 559 height 18
paste input "[PERSON_NAME][EMAIL_ADDRESS][PERSON_NAME][DOMAIN_NAME]"
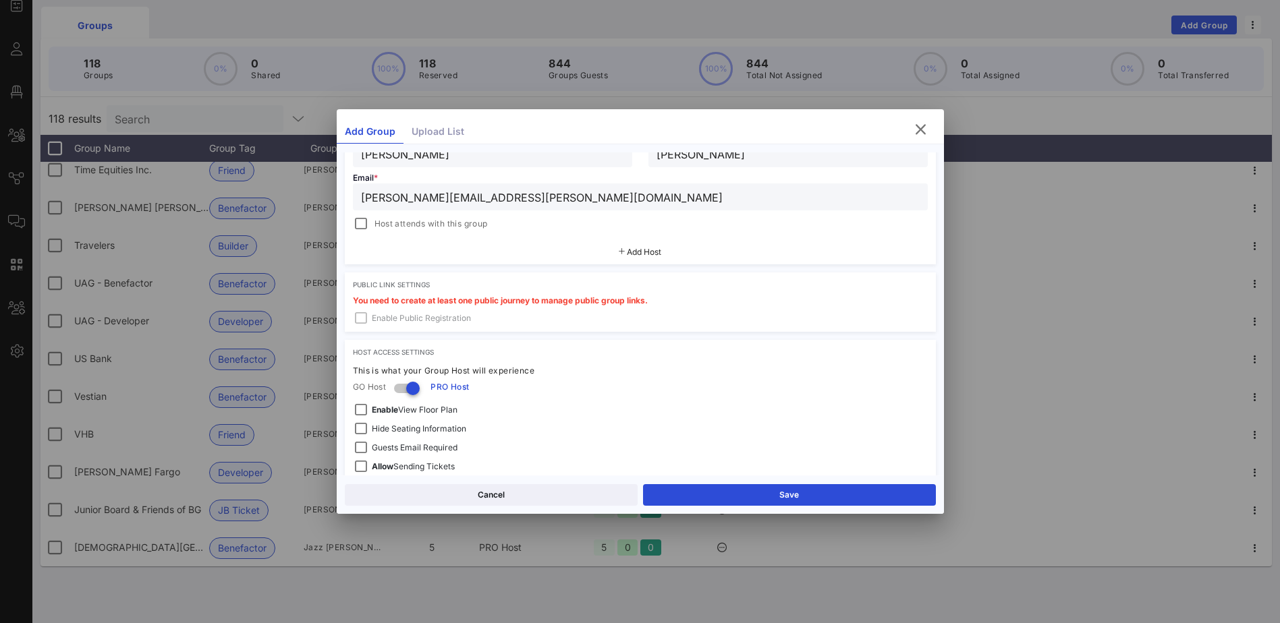
scroll to position [347, 0]
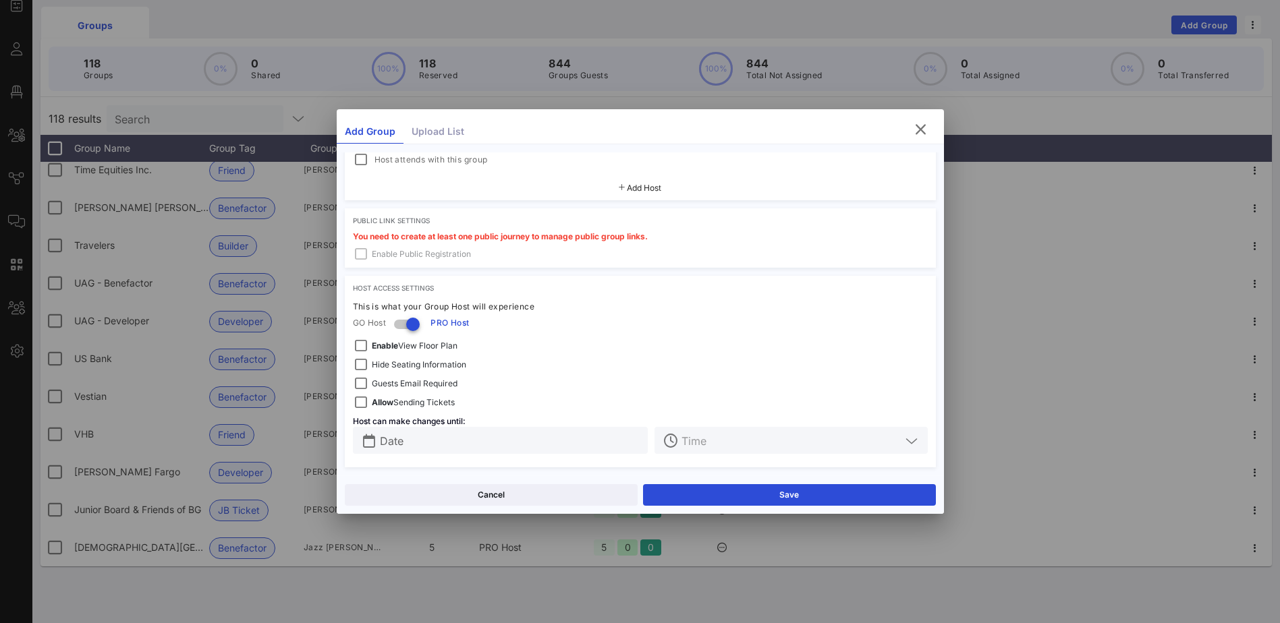
type input "[PERSON_NAME][EMAIL_ADDRESS][PERSON_NAME][DOMAIN_NAME]"
click at [764, 491] on button "Save" at bounding box center [789, 495] width 293 height 22
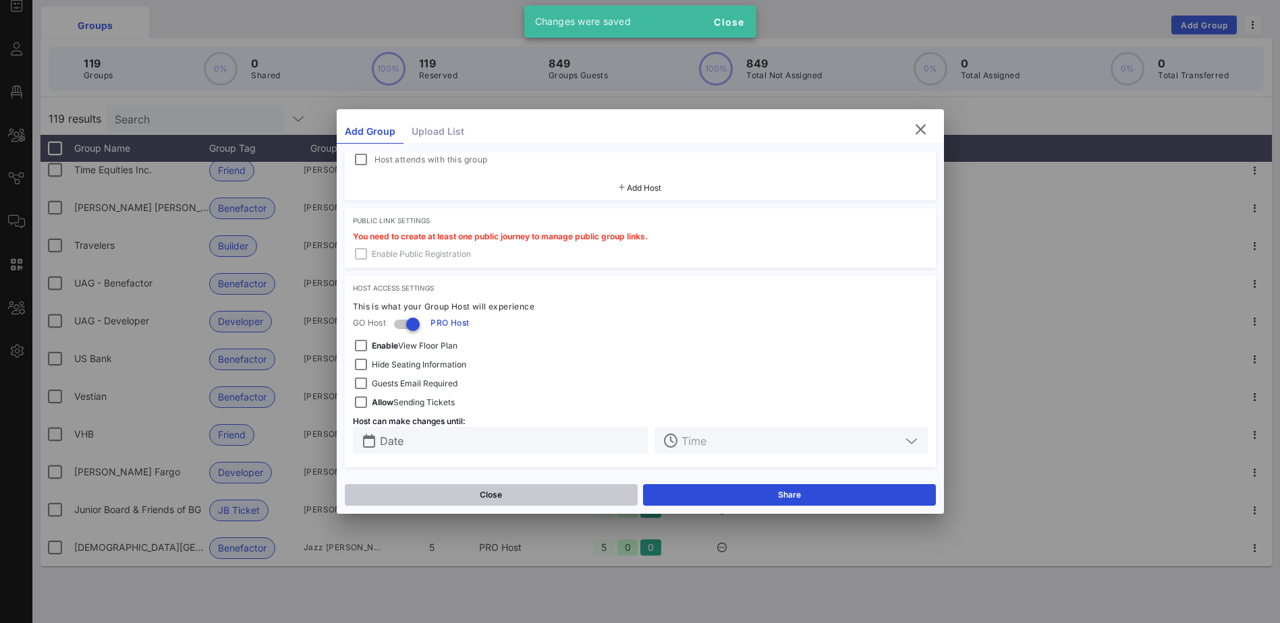
click at [528, 489] on button "Close" at bounding box center [491, 495] width 293 height 22
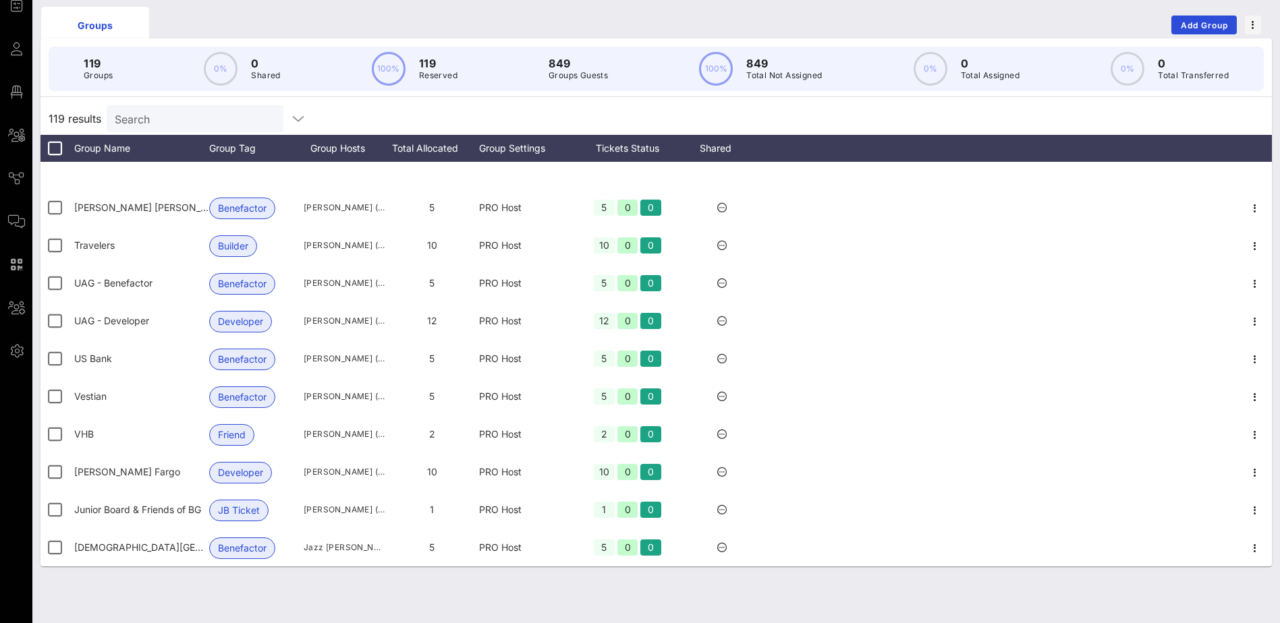
scroll to position [4090, 0]
